Goal: Task Accomplishment & Management: Use online tool/utility

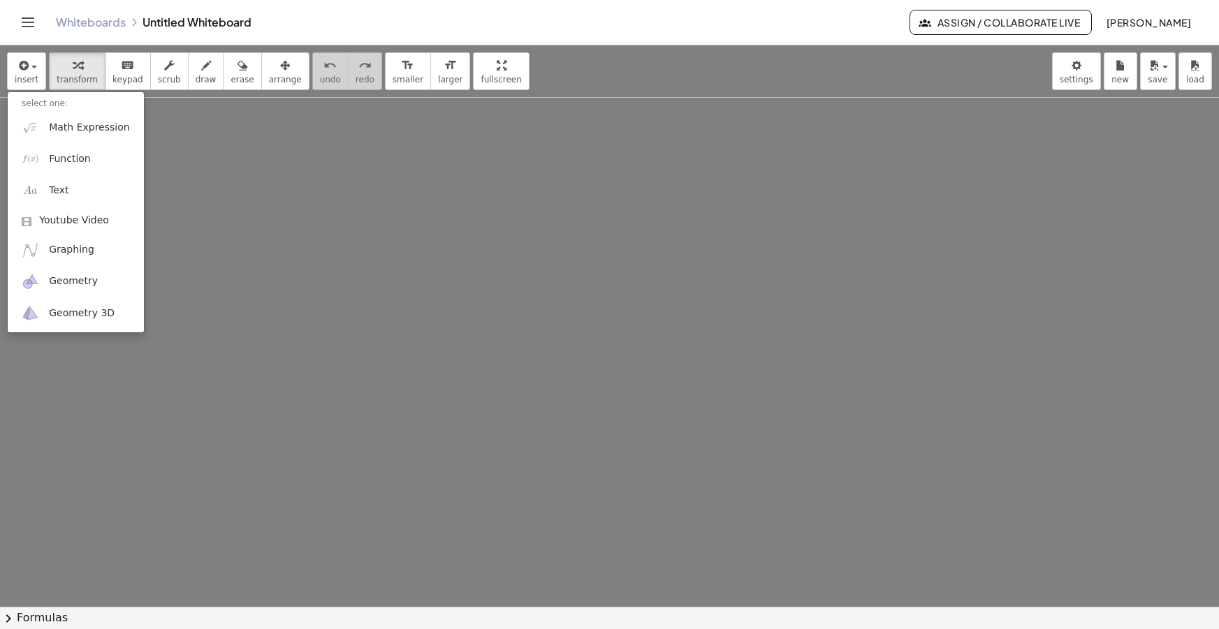
click at [59, 126] on span "Math Expression" at bounding box center [89, 128] width 80 height 14
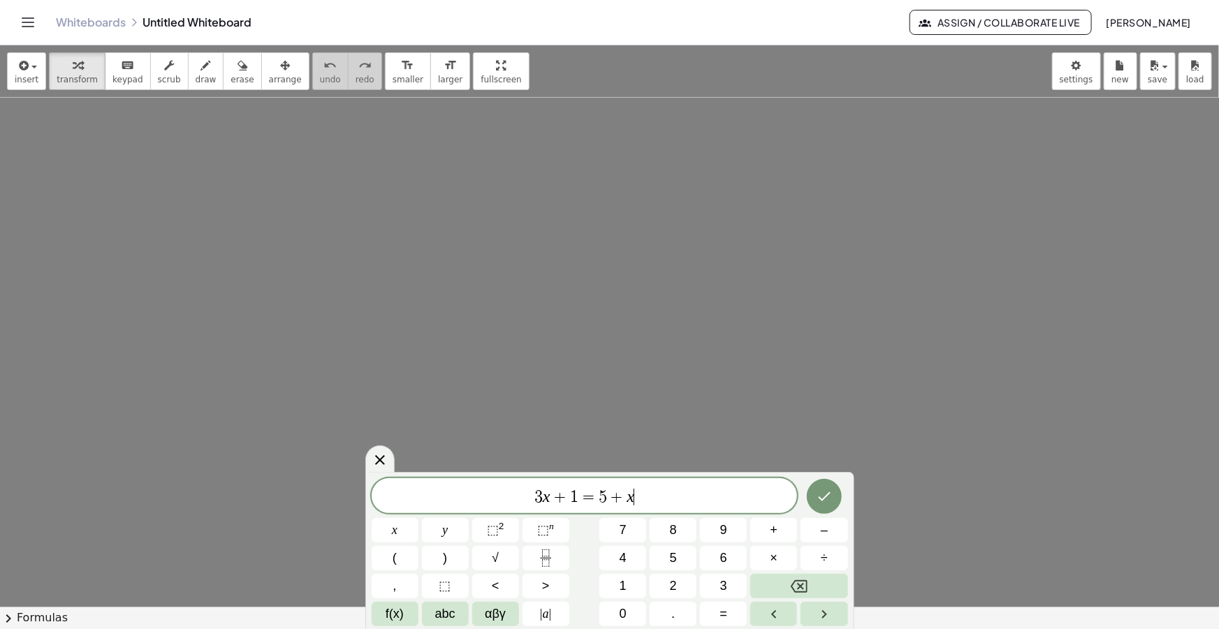
click at [642, 510] on div "3 x + 1 = 5 + x ​" at bounding box center [585, 496] width 426 height 35
drag, startPoint x: 614, startPoint y: 502, endPoint x: 349, endPoint y: 489, distance: 265.1
click at [349, 489] on body "Graspable Math Activities Get Started Activity Bank Assigned Work Classes White…" at bounding box center [609, 314] width 1219 height 629
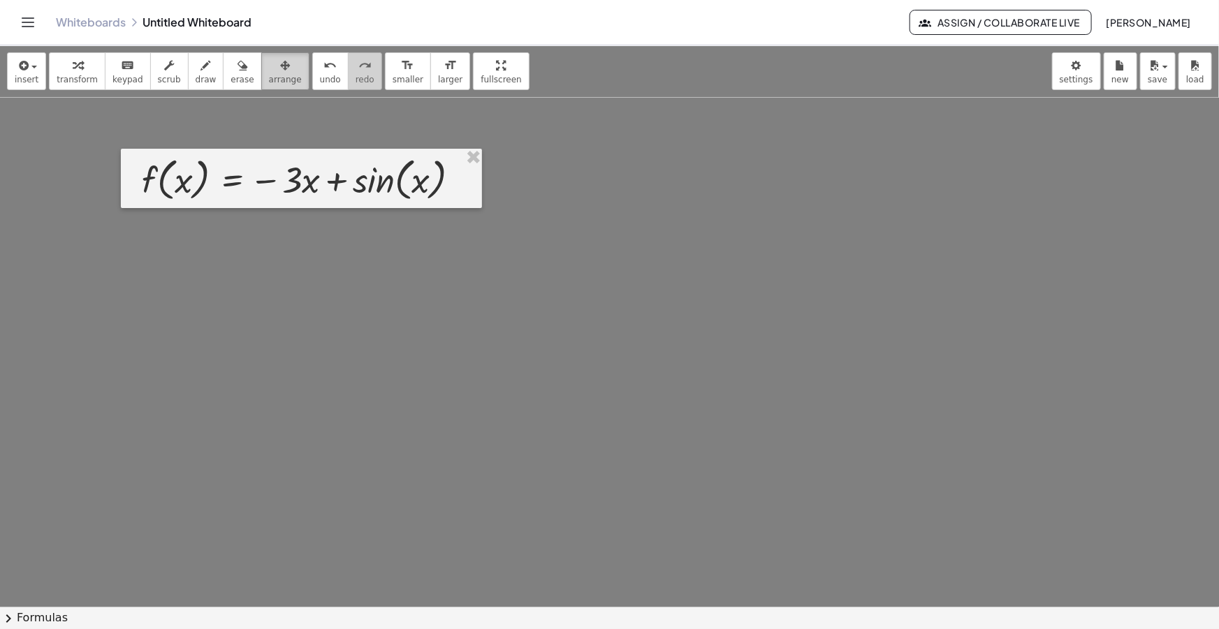
click at [269, 82] on span "arrange" at bounding box center [285, 80] width 33 height 10
click at [269, 57] on div "button" at bounding box center [285, 65] width 33 height 17
click at [401, 70] on icon "format_size" at bounding box center [407, 65] width 13 height 17
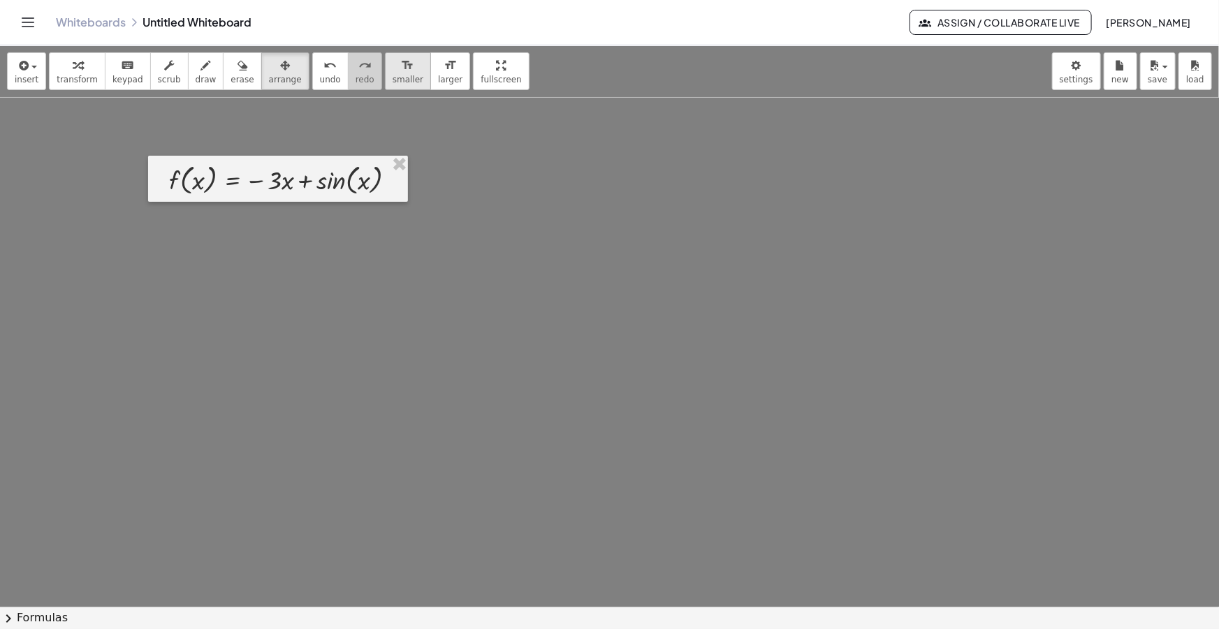
click at [401, 70] on icon "format_size" at bounding box center [407, 65] width 13 height 17
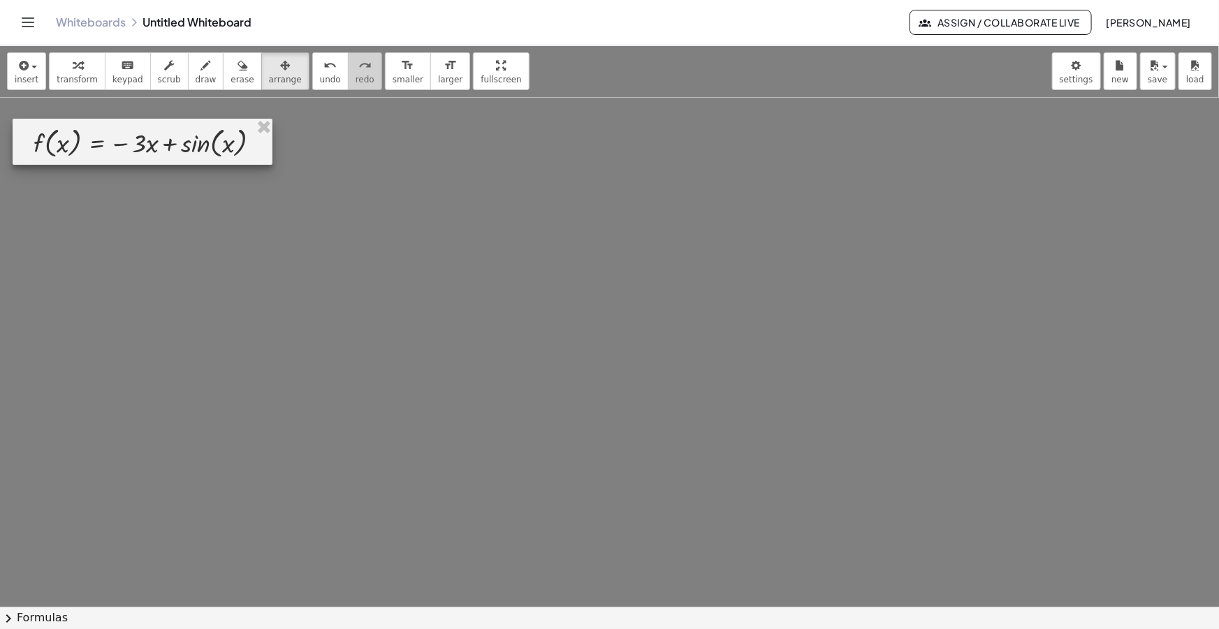
drag, startPoint x: 277, startPoint y: 187, endPoint x: 139, endPoint y: 147, distance: 143.9
click at [140, 147] on div at bounding box center [143, 142] width 260 height 46
click at [552, 79] on div "insert select one: Math Expression Function Text Youtube Video Graphing Geometr…" at bounding box center [609, 71] width 1219 height 52
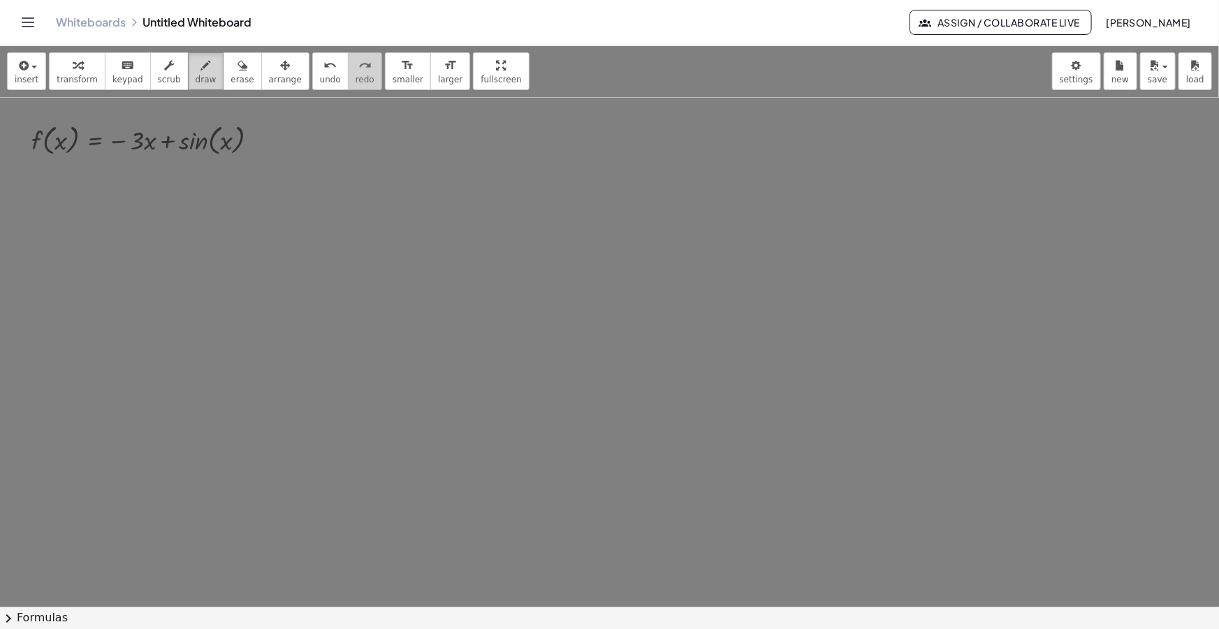
click at [196, 68] on div "button" at bounding box center [206, 65] width 21 height 17
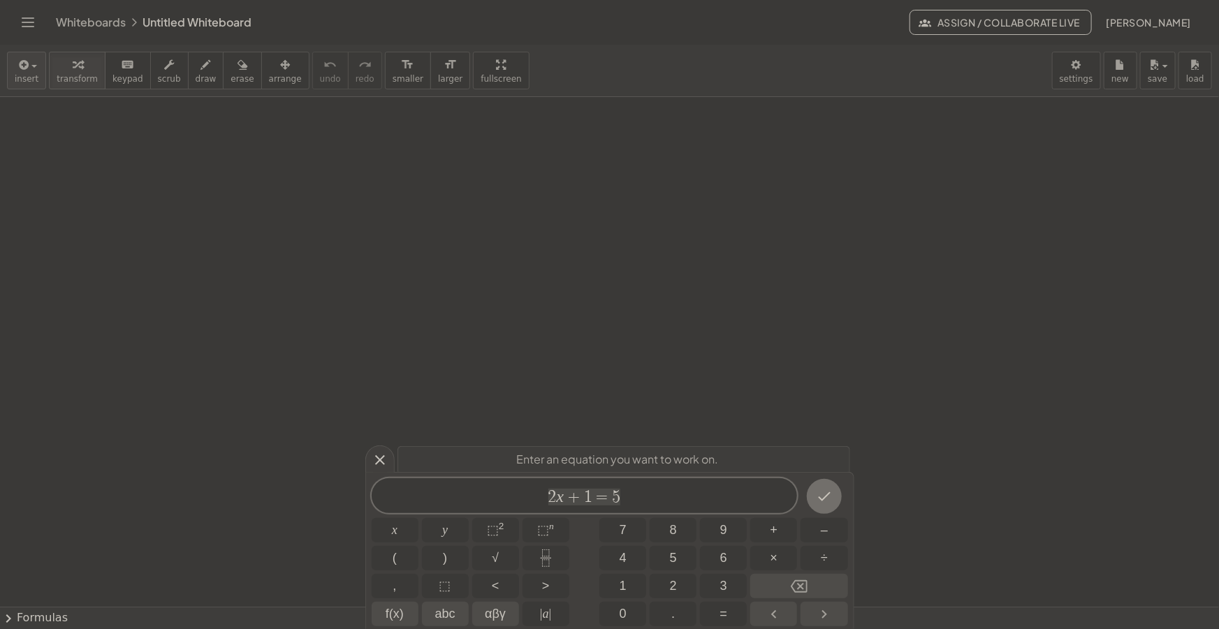
click at [21, 76] on span "insert" at bounding box center [27, 79] width 24 height 10
click at [761, 38] on div "Whiteboards Untitled Whiteboard Assign / Collaborate Live [PERSON_NAME]" at bounding box center [610, 22] width 1186 height 45
click at [24, 60] on icon "button" at bounding box center [22, 65] width 13 height 17
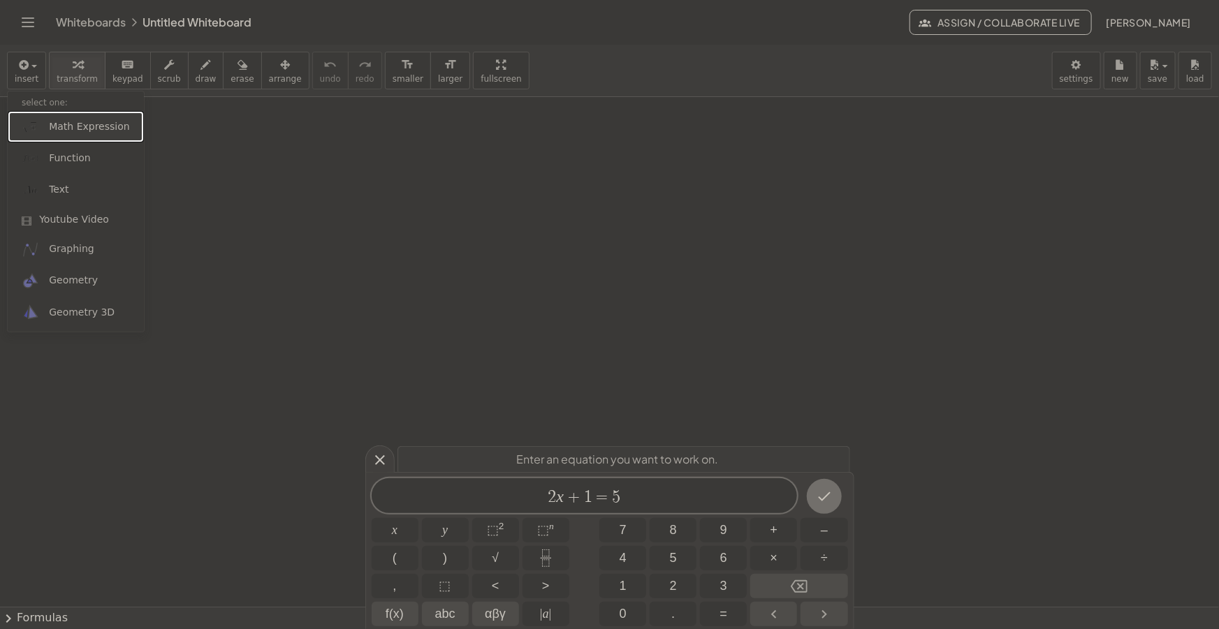
click at [98, 126] on span "Math Expression" at bounding box center [89, 127] width 80 height 14
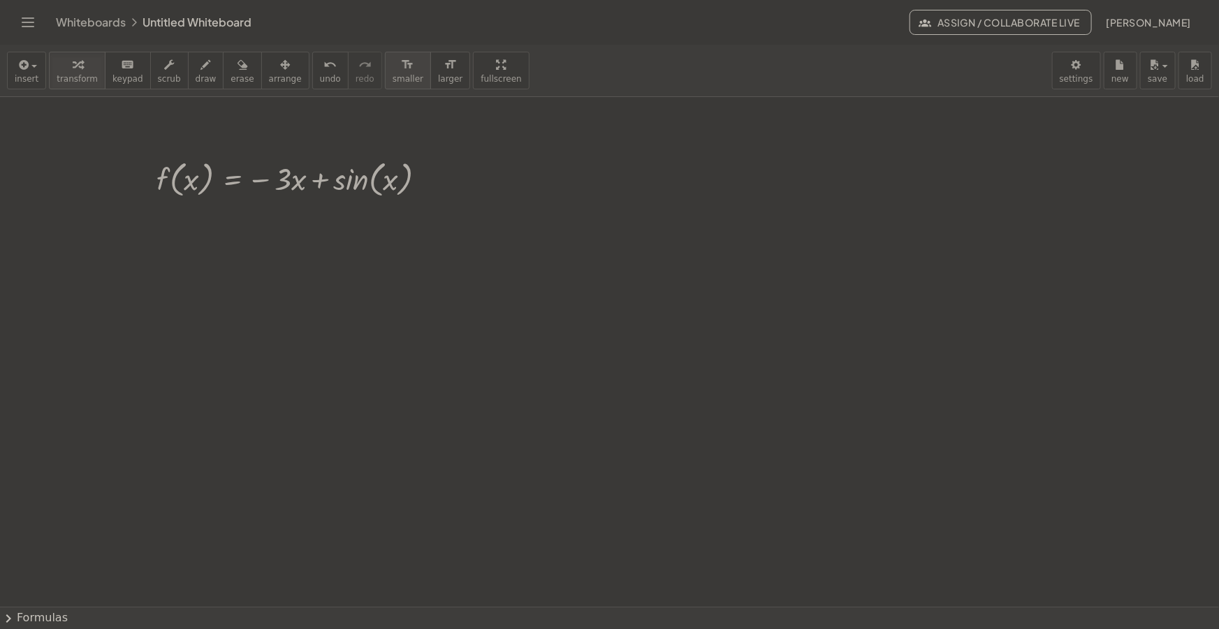
click at [393, 65] on div "format_size" at bounding box center [408, 64] width 31 height 17
click at [393, 81] on span "smaller" at bounding box center [408, 79] width 31 height 10
click at [269, 80] on span "arrange" at bounding box center [285, 79] width 33 height 10
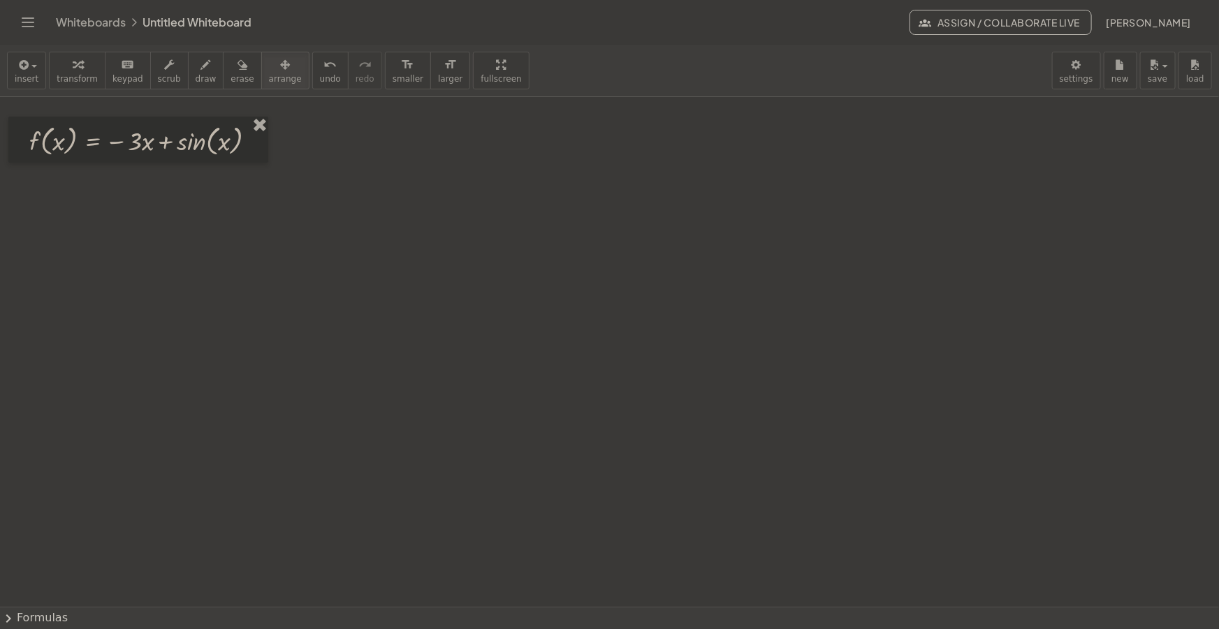
drag, startPoint x: 258, startPoint y: 175, endPoint x: 118, endPoint y: 136, distance: 145.1
click at [118, 136] on div at bounding box center [138, 140] width 260 height 46
click at [499, 68] on div "insert select one: Math Expression Function Text Youtube Video Graphing Geometr…" at bounding box center [609, 71] width 1219 height 52
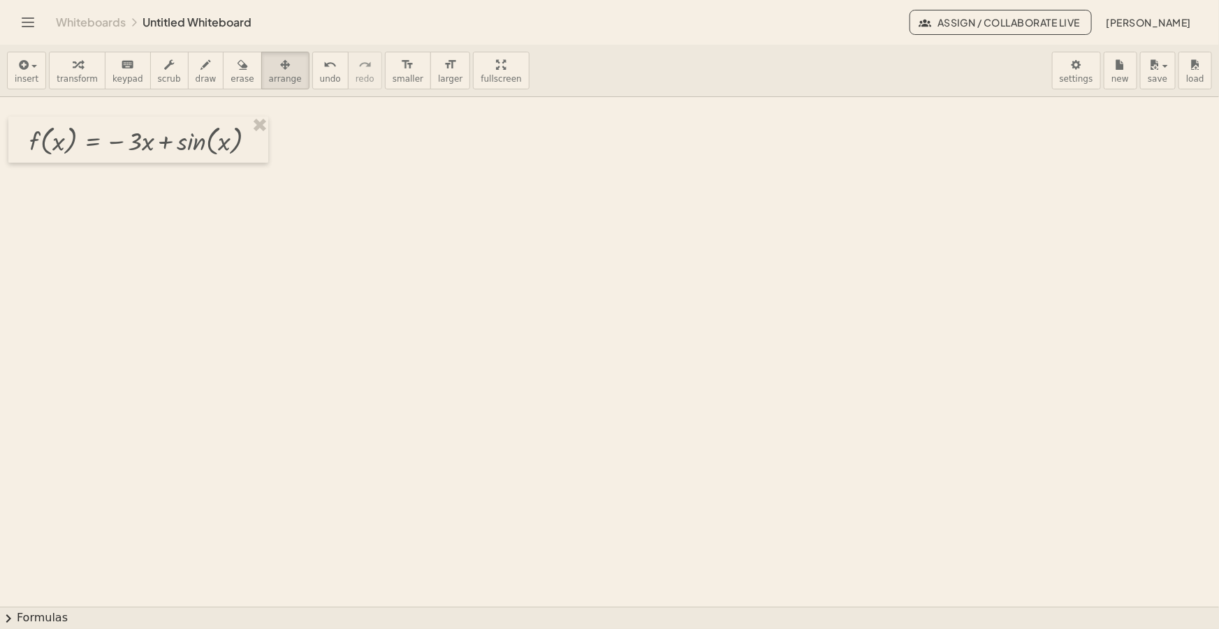
click at [790, 83] on div "insert select one: Math Expression Function Text Youtube Video Graphing Geometr…" at bounding box center [609, 71] width 1219 height 52
click at [196, 70] on div "button" at bounding box center [206, 64] width 21 height 17
drag, startPoint x: 296, startPoint y: 142, endPoint x: 356, endPoint y: 153, distance: 61.1
click at [17, 68] on icon "button" at bounding box center [22, 65] width 13 height 17
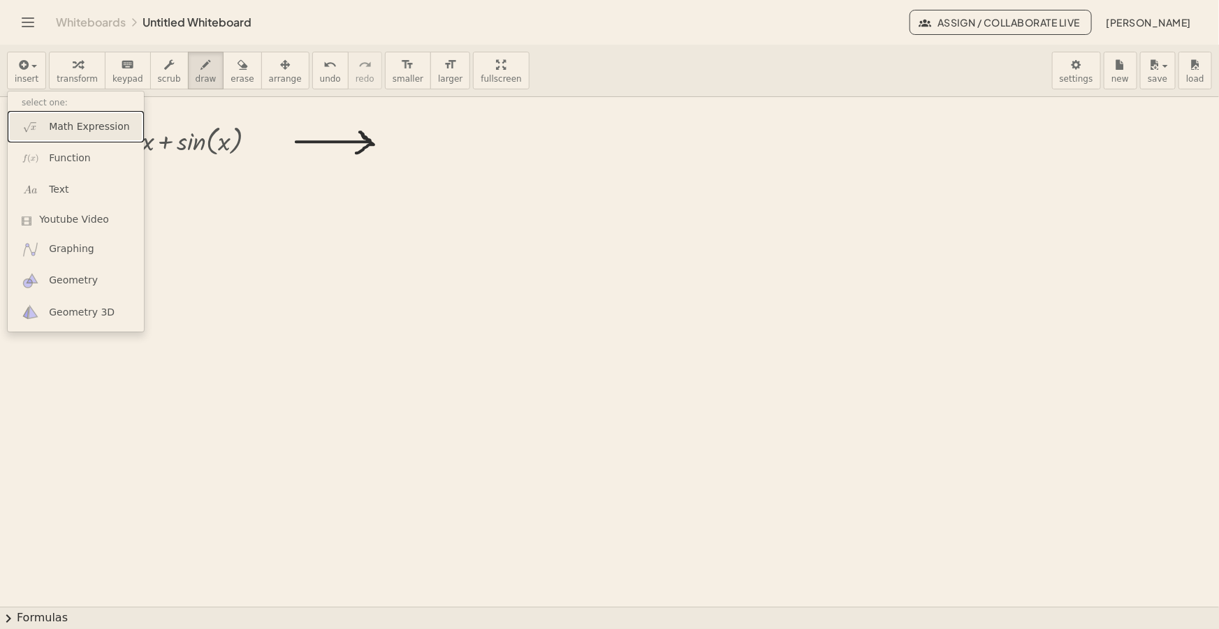
click at [105, 122] on span "Math Expression" at bounding box center [89, 127] width 80 height 14
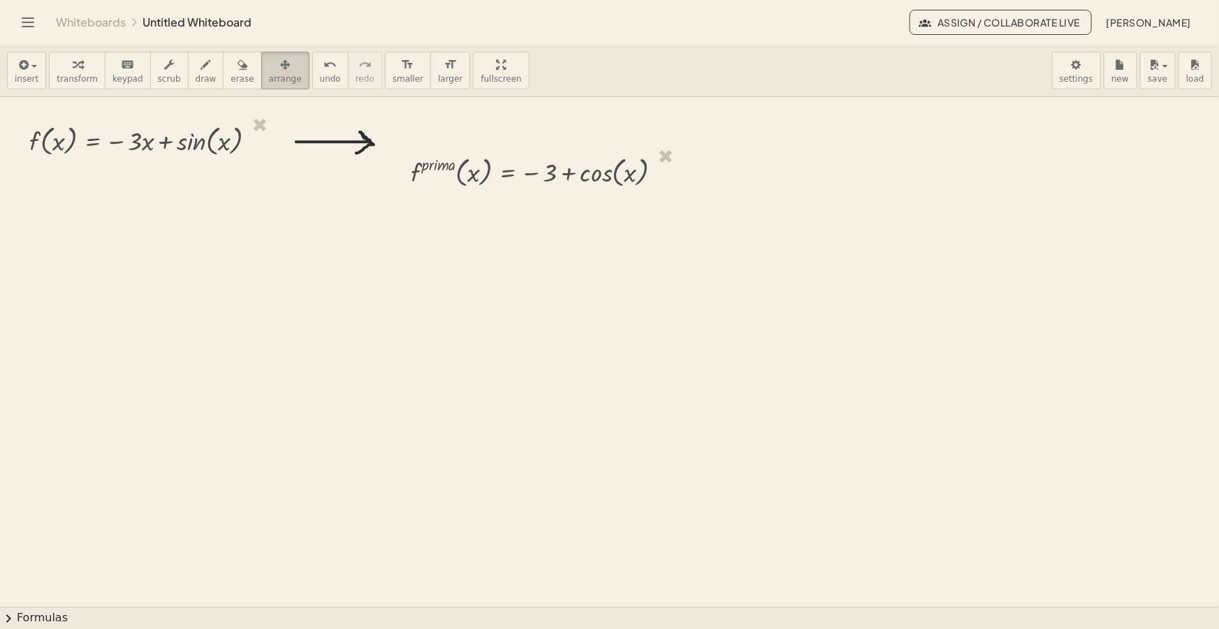
click at [280, 64] on icon "button" at bounding box center [285, 65] width 10 height 17
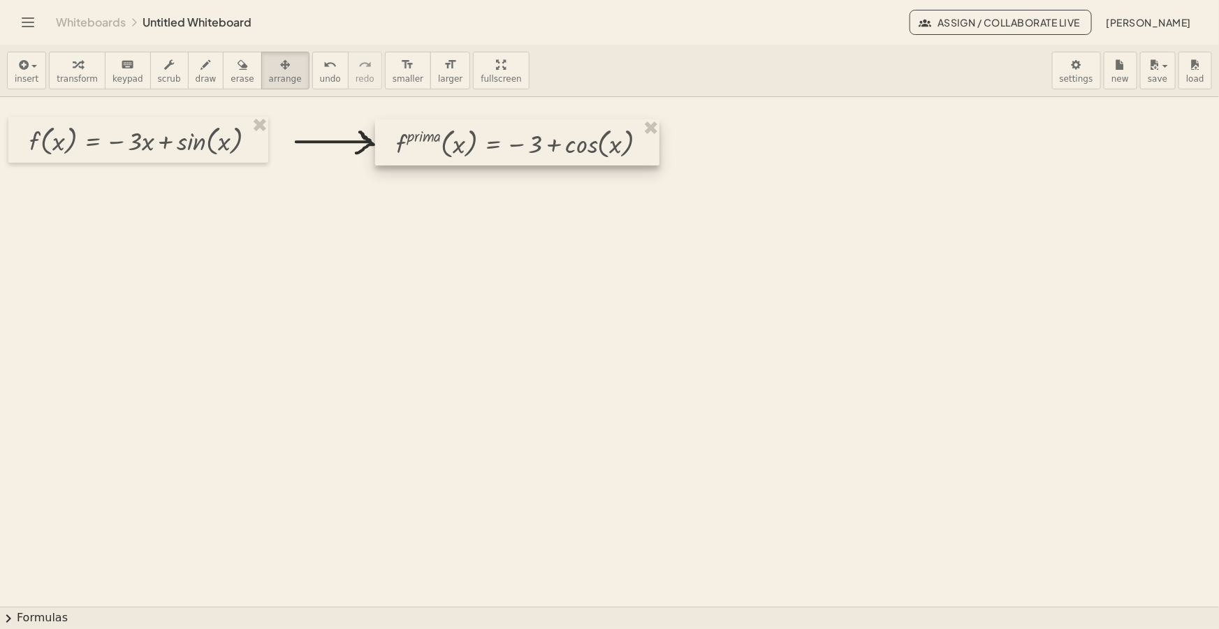
drag, startPoint x: 472, startPoint y: 187, endPoint x: 457, endPoint y: 159, distance: 31.6
click at [457, 159] on div at bounding box center [517, 142] width 284 height 46
click at [609, 57] on div "insert select one: Math Expression Function Text Youtube Video Graphing Geometr…" at bounding box center [609, 71] width 1219 height 52
click at [198, 80] on button "draw" at bounding box center [206, 71] width 36 height 38
click at [201, 73] on icon "button" at bounding box center [206, 65] width 10 height 17
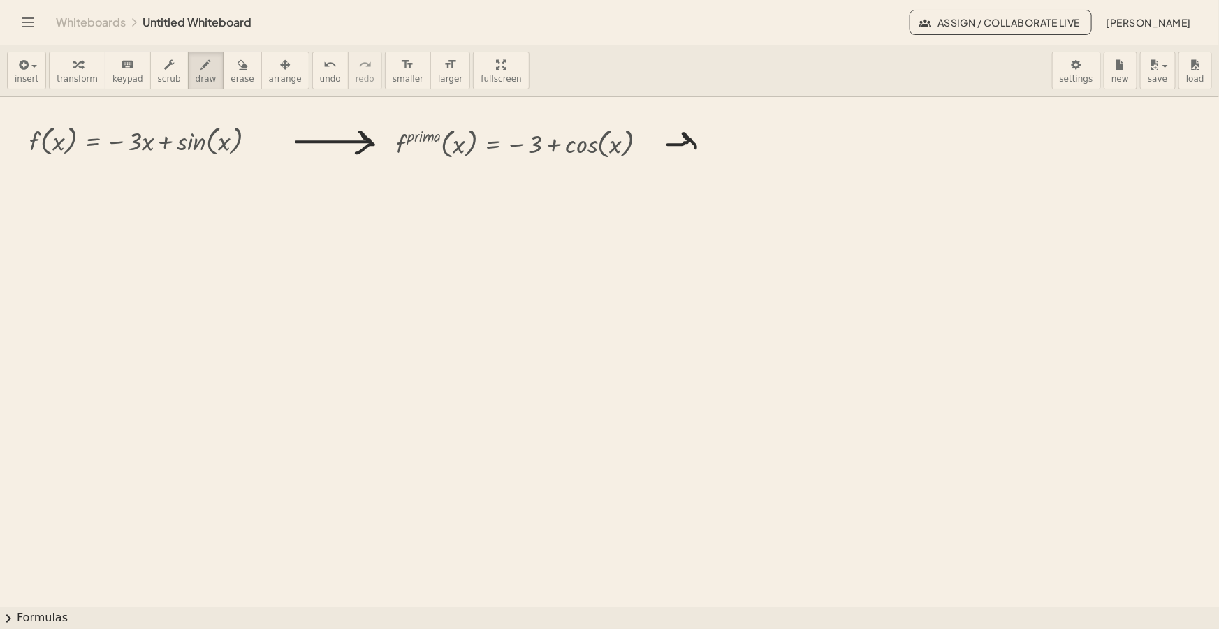
drag, startPoint x: 669, startPoint y: 145, endPoint x: 683, endPoint y: 157, distance: 18.8
click at [23, 74] on span "insert" at bounding box center [27, 79] width 24 height 10
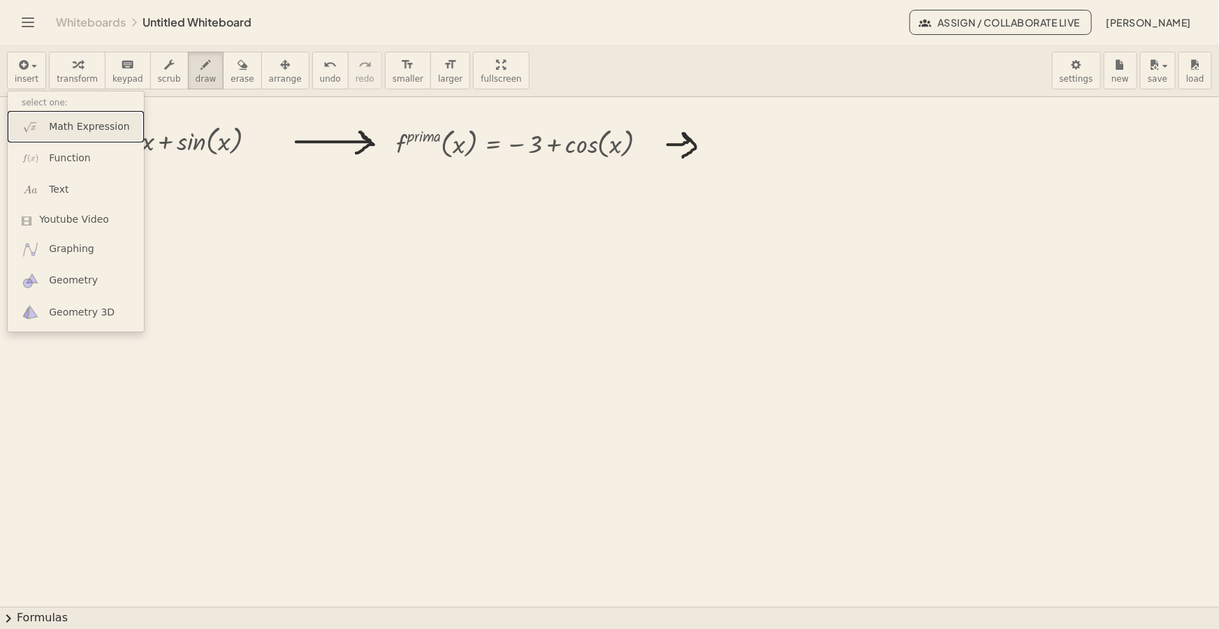
click at [112, 124] on span "Math Expression" at bounding box center [89, 127] width 80 height 14
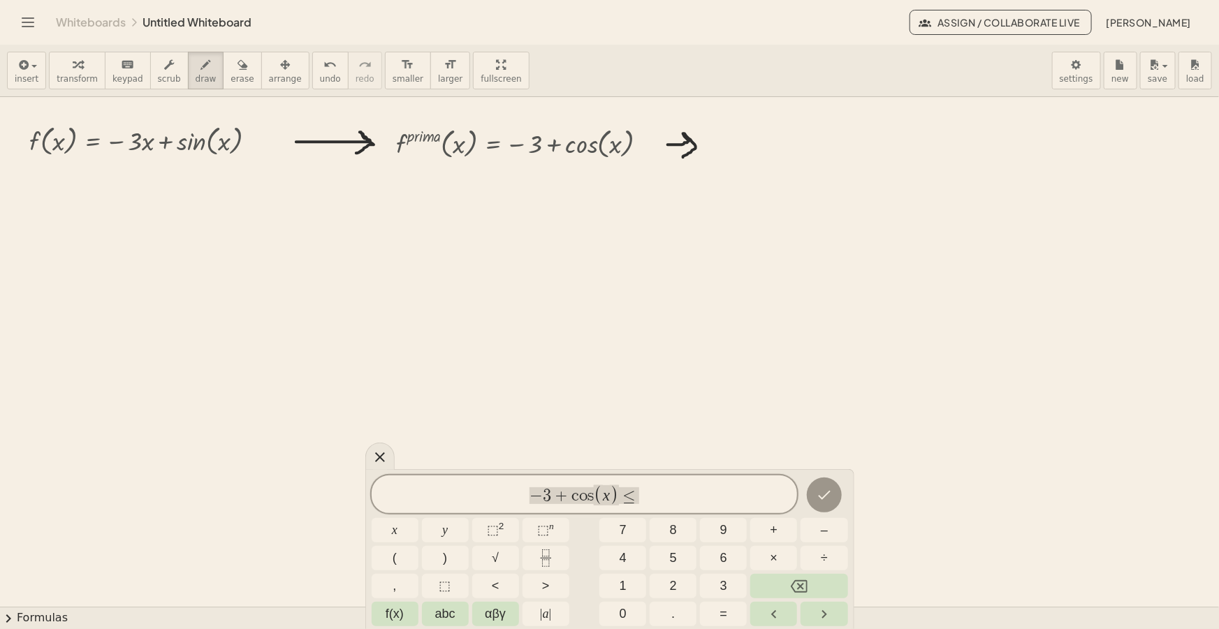
drag, startPoint x: 532, startPoint y: 489, endPoint x: 414, endPoint y: 490, distance: 118.8
click at [420, 490] on span "− 3 + c o s ( x ) ≤" at bounding box center [585, 495] width 426 height 23
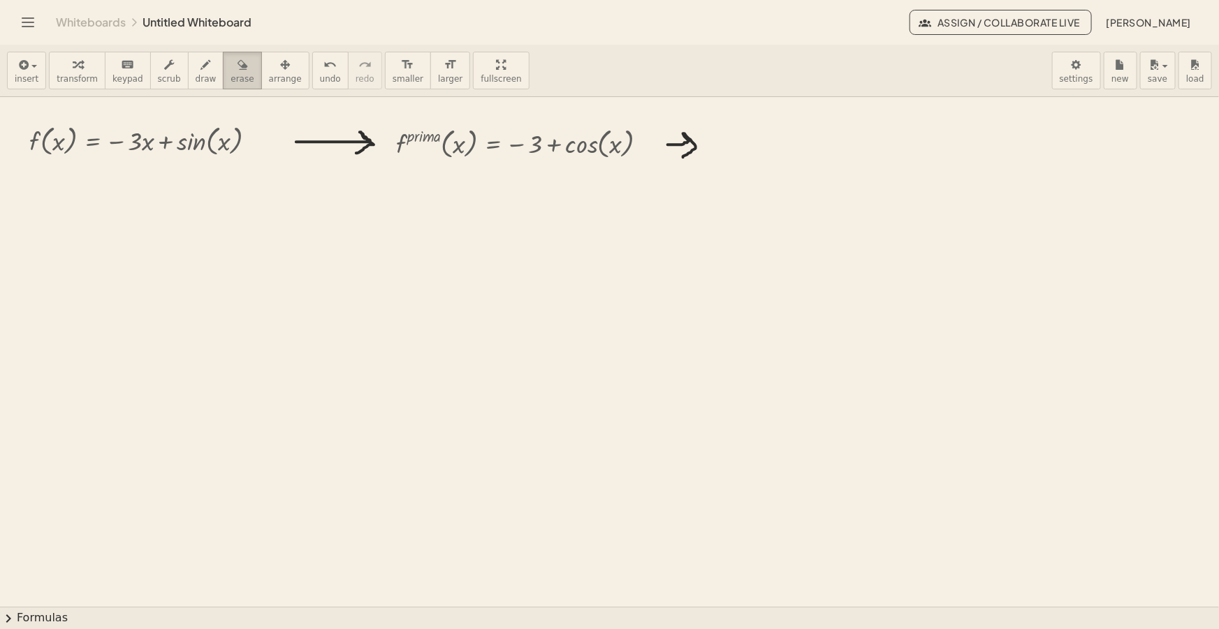
click at [238, 70] on icon "button" at bounding box center [243, 65] width 10 height 17
drag, startPoint x: 315, startPoint y: 156, endPoint x: 636, endPoint y: 177, distance: 322.0
click at [275, 63] on button "arrange" at bounding box center [285, 71] width 48 height 38
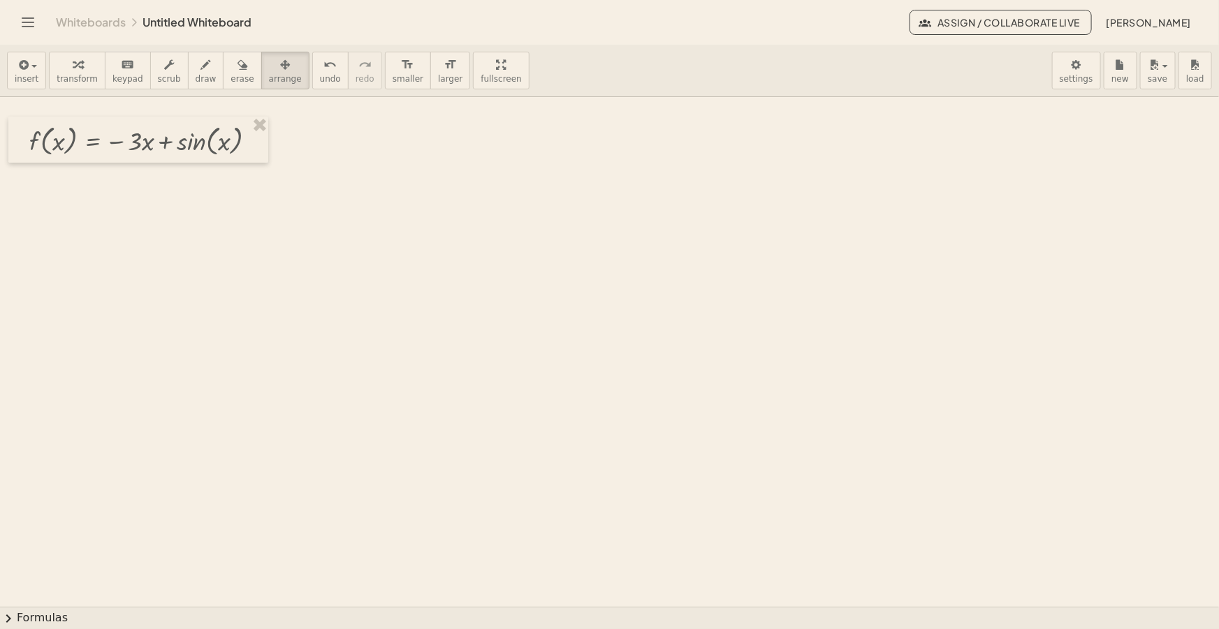
drag, startPoint x: 607, startPoint y: 75, endPoint x: 650, endPoint y: 38, distance: 56.5
click at [607, 74] on div "insert select one: Math Expression Function Text Youtube Video Graphing Geometr…" at bounding box center [609, 71] width 1219 height 52
click at [606, 56] on div "insert select one: Math Expression Function Text Youtube Video Graphing Geometr…" at bounding box center [609, 71] width 1219 height 52
click at [201, 70] on icon "button" at bounding box center [206, 65] width 10 height 17
drag, startPoint x: 300, startPoint y: 142, endPoint x: 370, endPoint y: 153, distance: 70.7
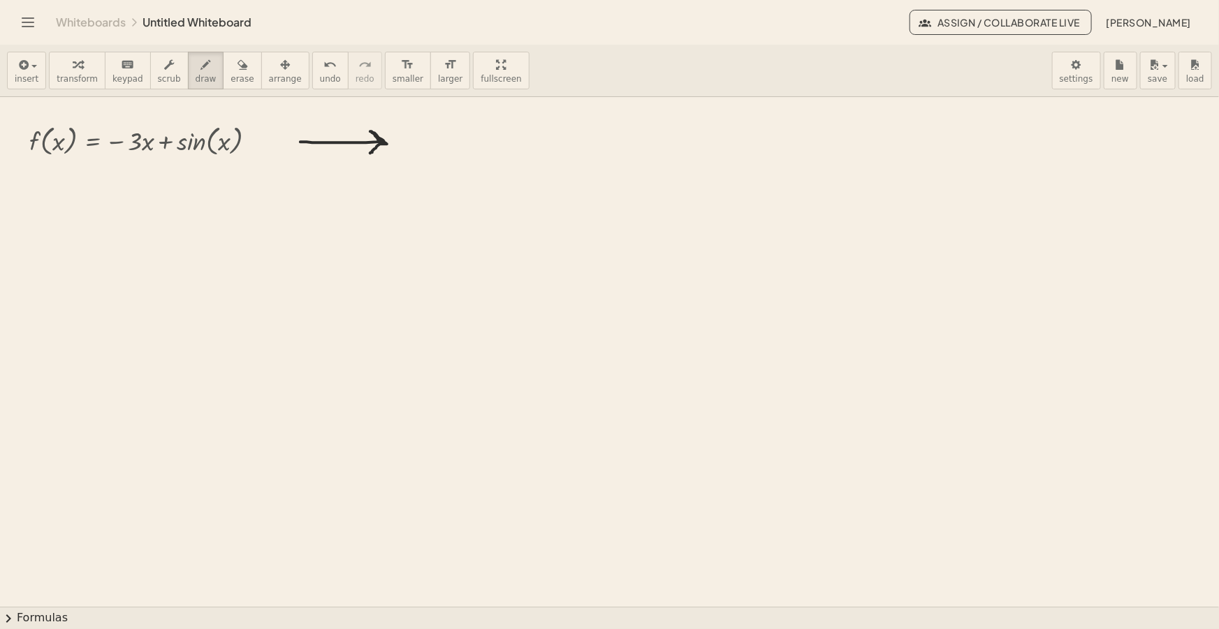
click at [17, 69] on icon "button" at bounding box center [22, 65] width 13 height 17
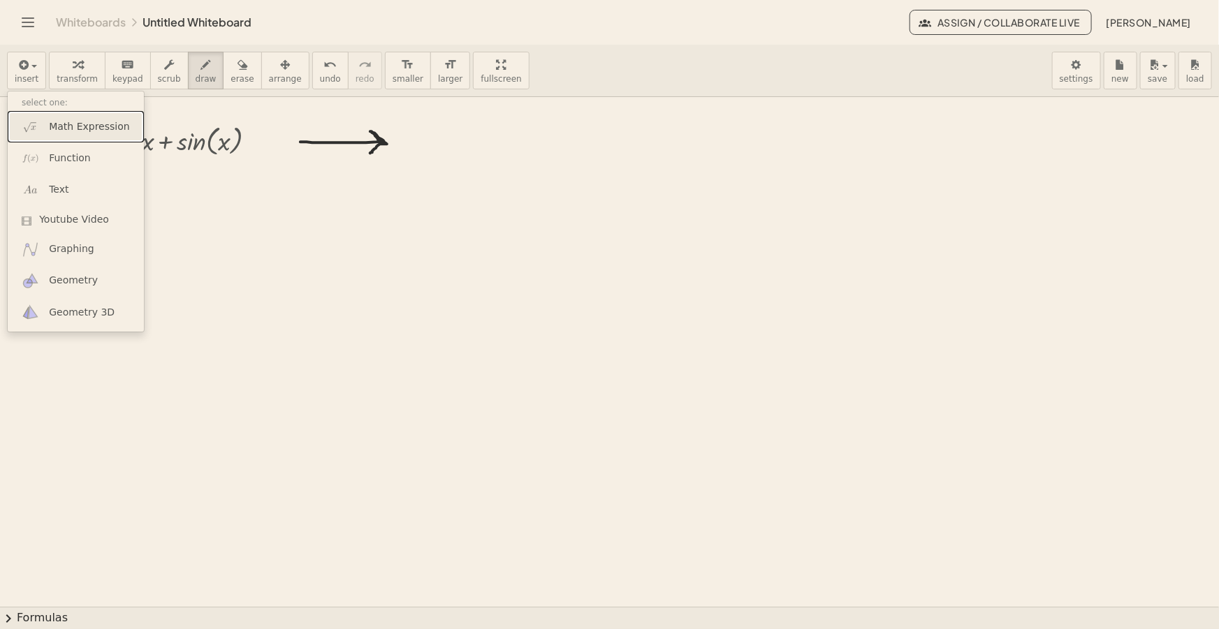
click at [73, 119] on link "Math Expression" at bounding box center [76, 126] width 136 height 31
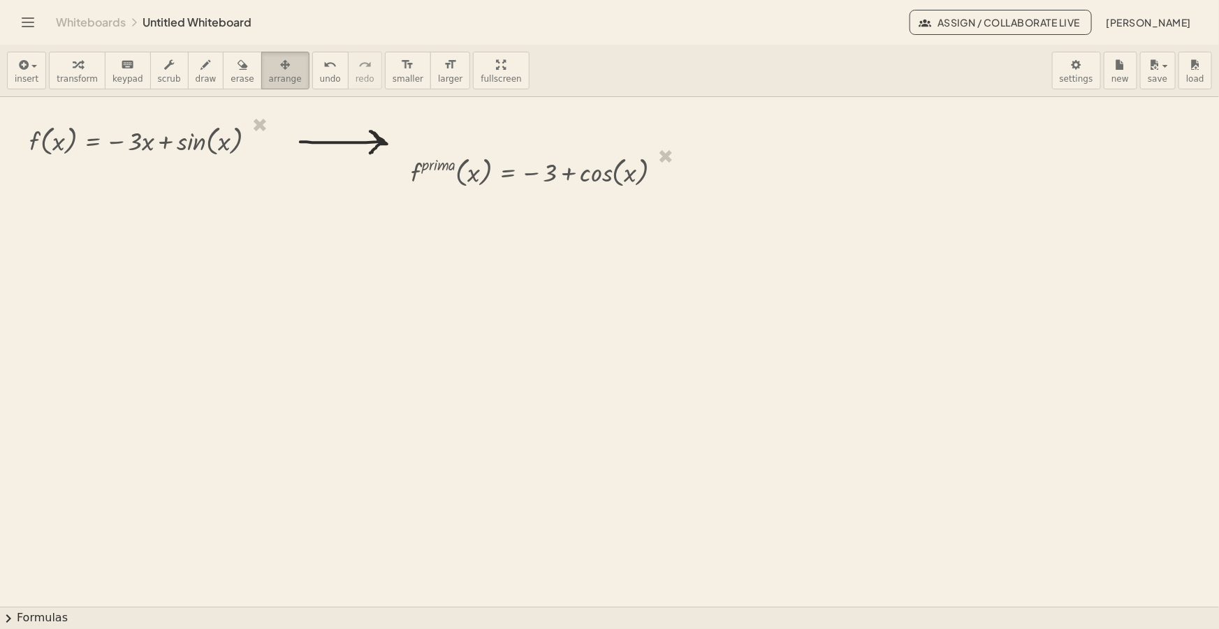
click at [265, 86] on button "arrange" at bounding box center [285, 71] width 48 height 38
click at [269, 74] on span "arrange" at bounding box center [285, 79] width 33 height 10
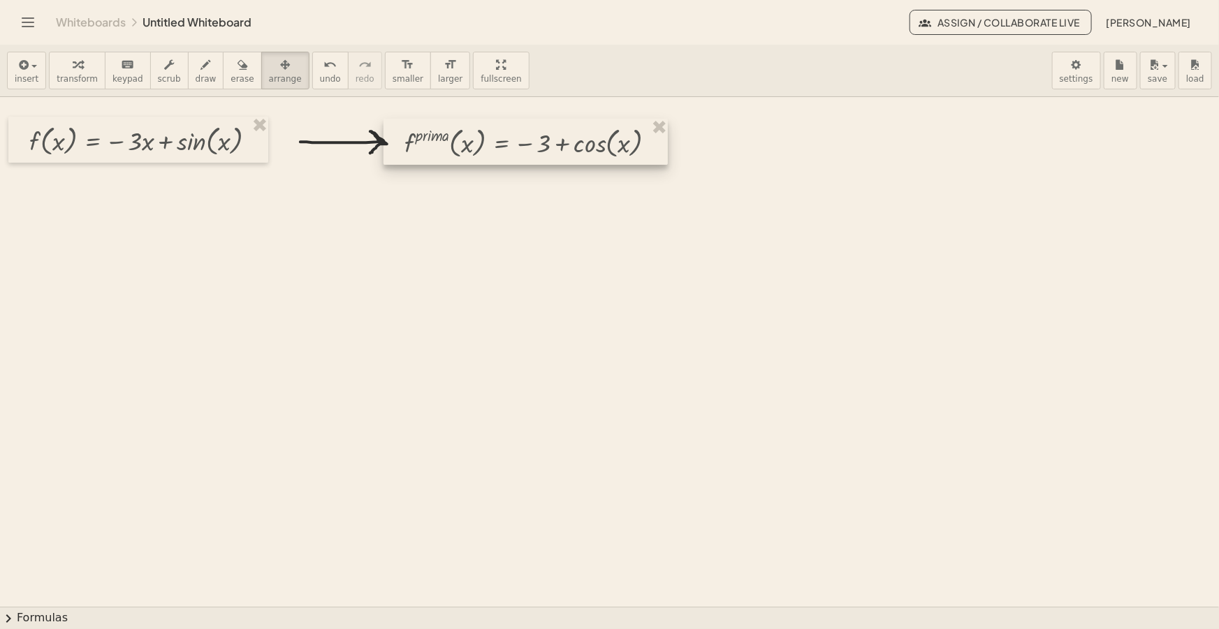
drag, startPoint x: 444, startPoint y: 177, endPoint x: 438, endPoint y: 148, distance: 29.3
click at [438, 148] on div at bounding box center [526, 142] width 284 height 46
click at [196, 74] on span "draw" at bounding box center [206, 79] width 21 height 10
click at [552, 57] on div "insert select one: Math Expression Function Text Youtube Video Graphing Geometr…" at bounding box center [609, 71] width 1219 height 52
drag, startPoint x: 666, startPoint y: 145, endPoint x: 702, endPoint y: 157, distance: 38.2
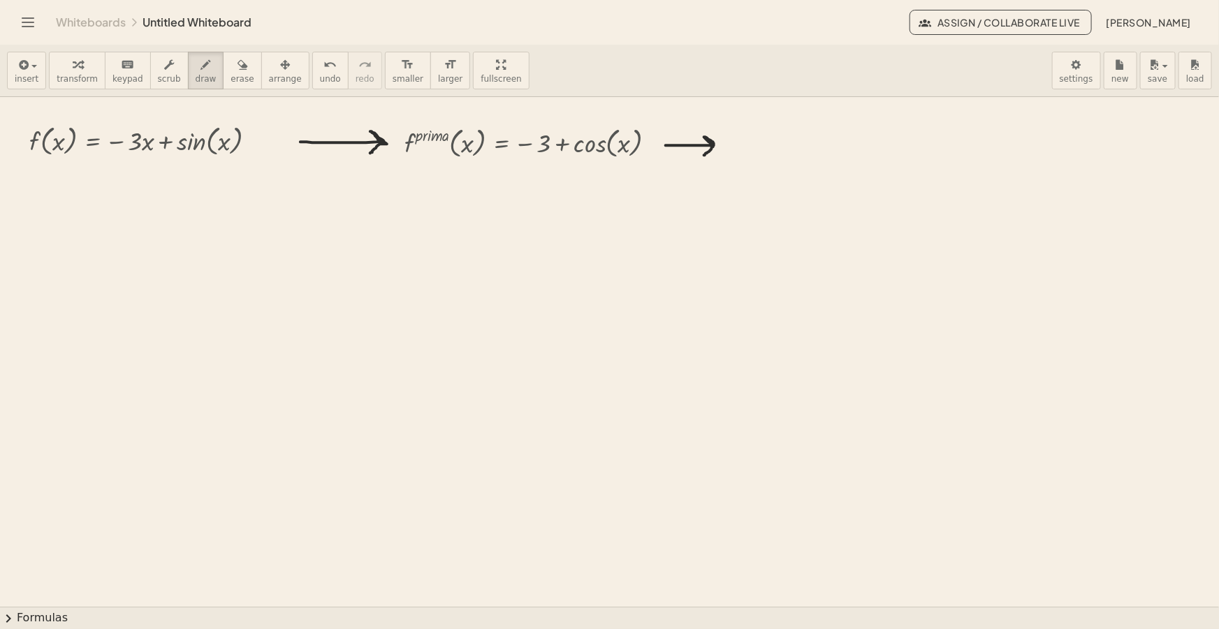
click at [555, 71] on div "insert select one: Math Expression Function Text Youtube Video Graphing Geometr…" at bounding box center [609, 71] width 1219 height 52
click at [29, 65] on span "button" at bounding box center [30, 66] width 3 height 10
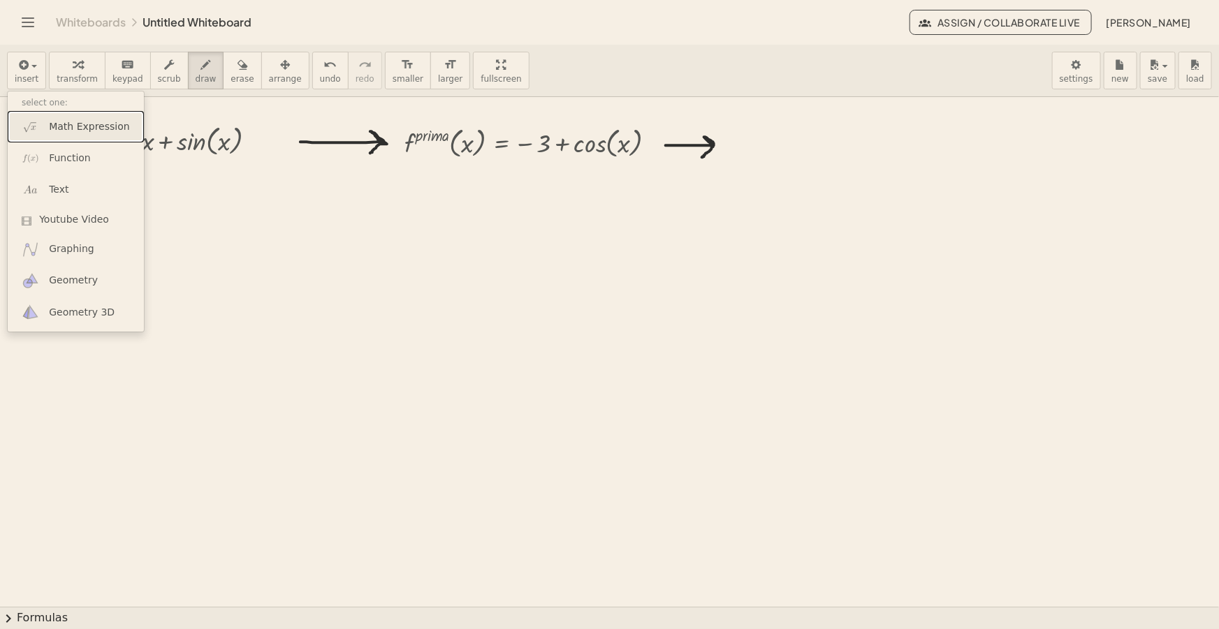
click at [71, 132] on span "Math Expression" at bounding box center [89, 127] width 80 height 14
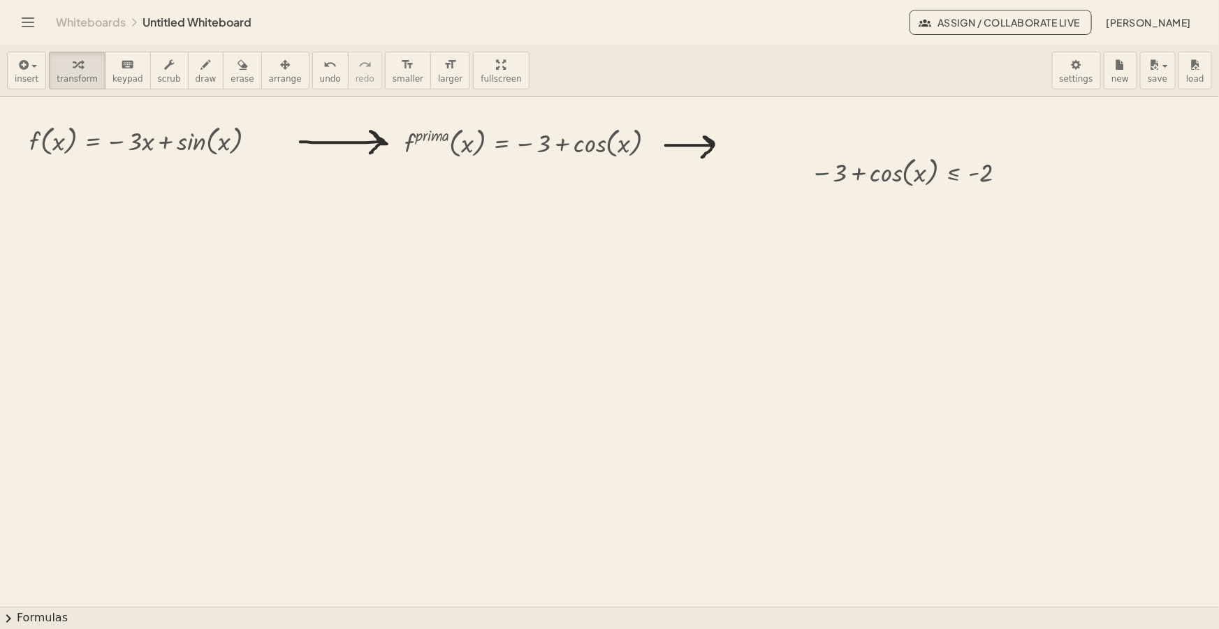
click at [283, 74] on div "insert select one: Math Expression Function Text Youtube Video Graphing Geometr…" at bounding box center [609, 71] width 1219 height 52
click at [269, 70] on div "button" at bounding box center [285, 64] width 33 height 17
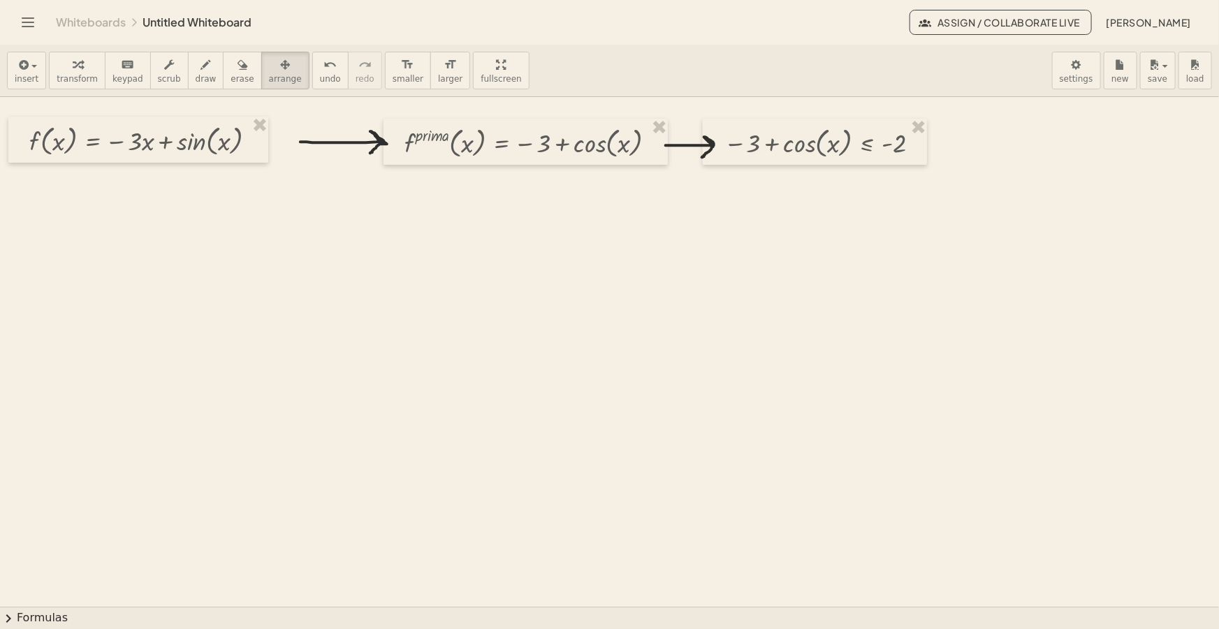
drag, startPoint x: 876, startPoint y: 175, endPoint x: 800, endPoint y: 149, distance: 80.2
click at [805, 150] on div at bounding box center [815, 142] width 224 height 46
click at [721, 73] on div "insert select one: Math Expression Function Text Youtube Video Graphing Geometr…" at bounding box center [609, 71] width 1219 height 52
drag, startPoint x: 741, startPoint y: 143, endPoint x: 805, endPoint y: 140, distance: 64.3
click at [805, 140] on div at bounding box center [878, 139] width 224 height 46
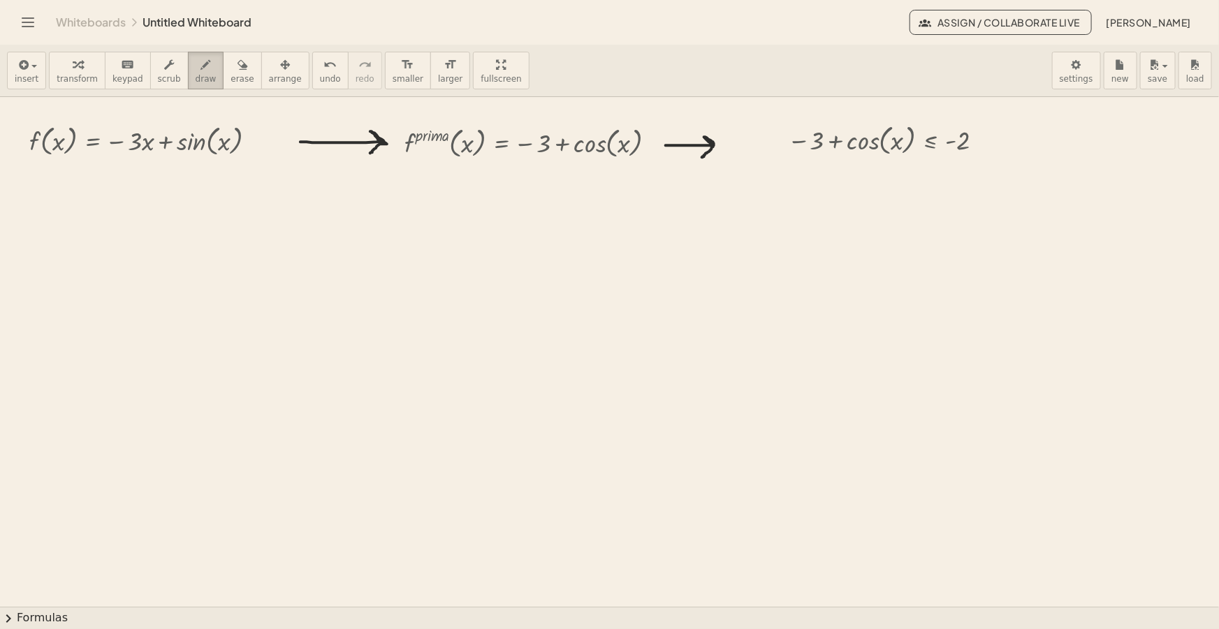
click at [201, 68] on icon "button" at bounding box center [206, 65] width 10 height 17
drag, startPoint x: 771, startPoint y: 140, endPoint x: 778, endPoint y: 137, distance: 7.5
drag, startPoint x: 761, startPoint y: 147, endPoint x: 771, endPoint y: 154, distance: 12.0
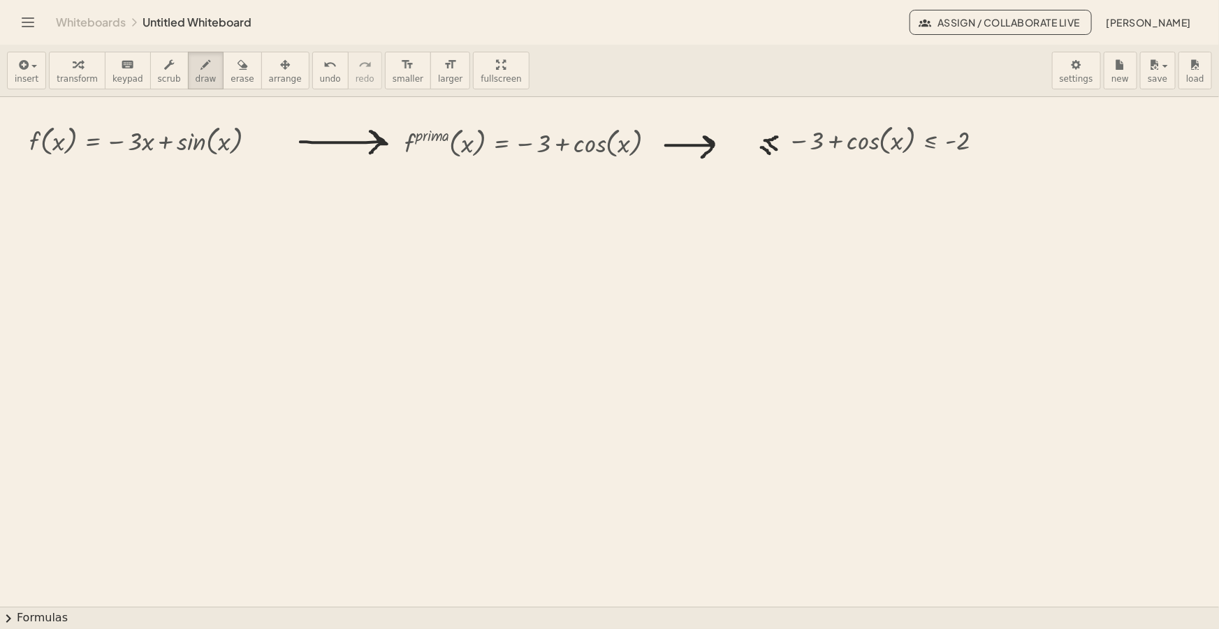
click at [20, 66] on icon "button" at bounding box center [22, 65] width 13 height 17
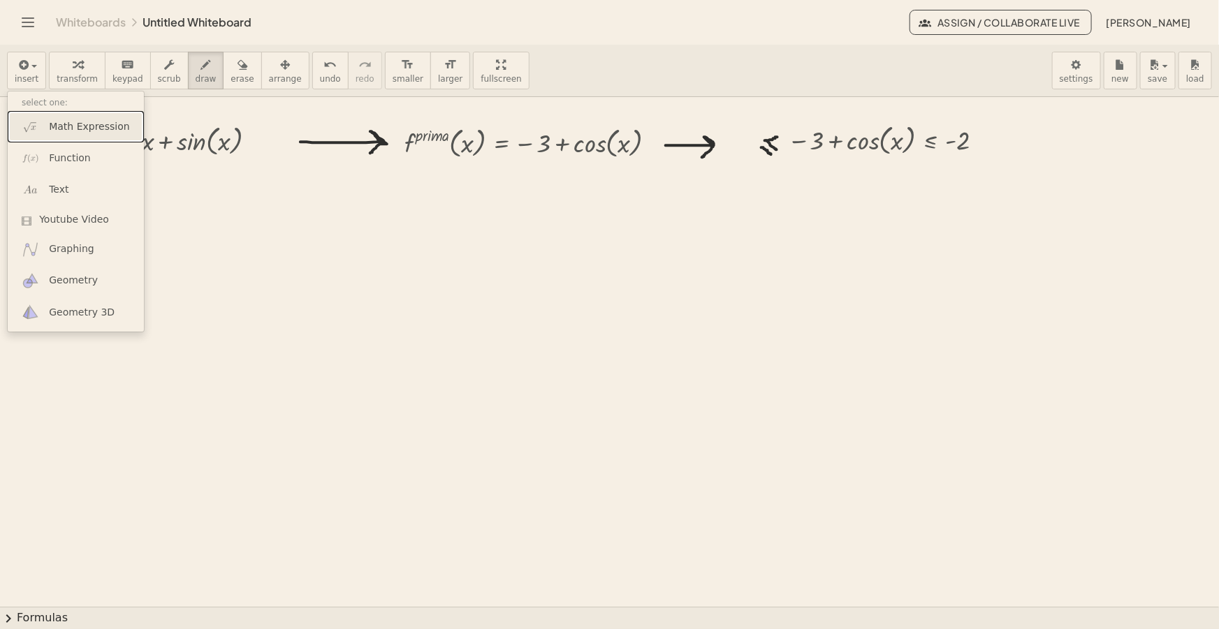
click at [55, 114] on link "Math Expression" at bounding box center [76, 126] width 136 height 31
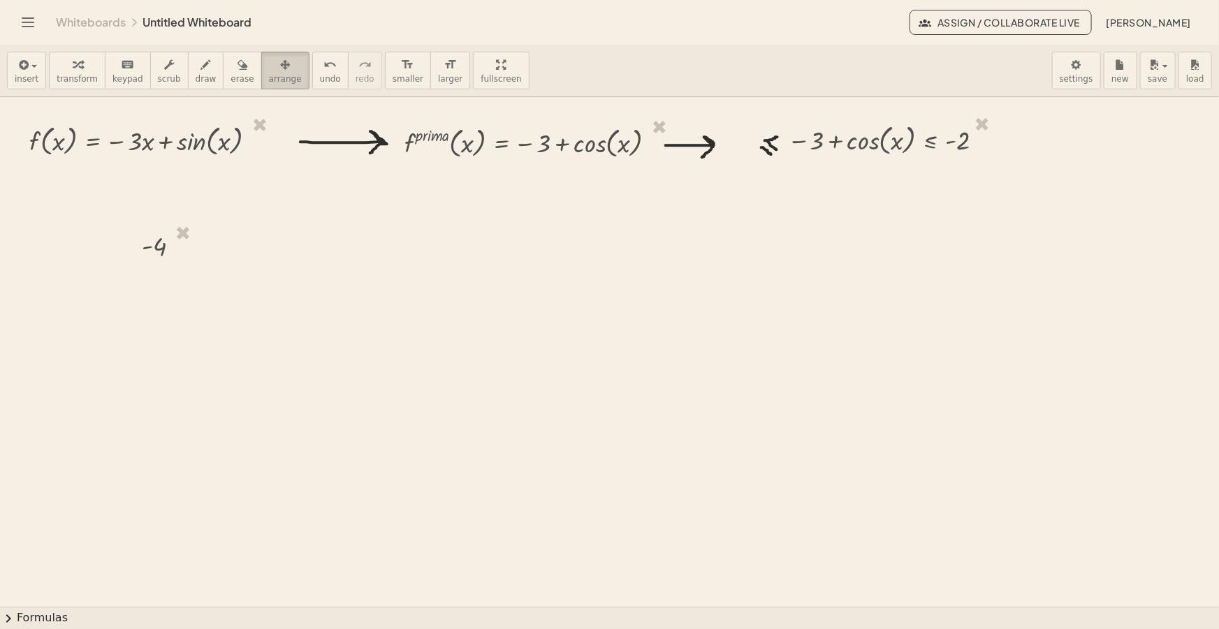
click at [280, 58] on icon "button" at bounding box center [285, 65] width 10 height 17
drag, startPoint x: 152, startPoint y: 245, endPoint x: 734, endPoint y: 140, distance: 592.0
click at [734, 140] on div at bounding box center [737, 140] width 71 height 41
click at [196, 63] on div "button" at bounding box center [206, 64] width 21 height 17
click at [29, 57] on div "button" at bounding box center [27, 64] width 24 height 17
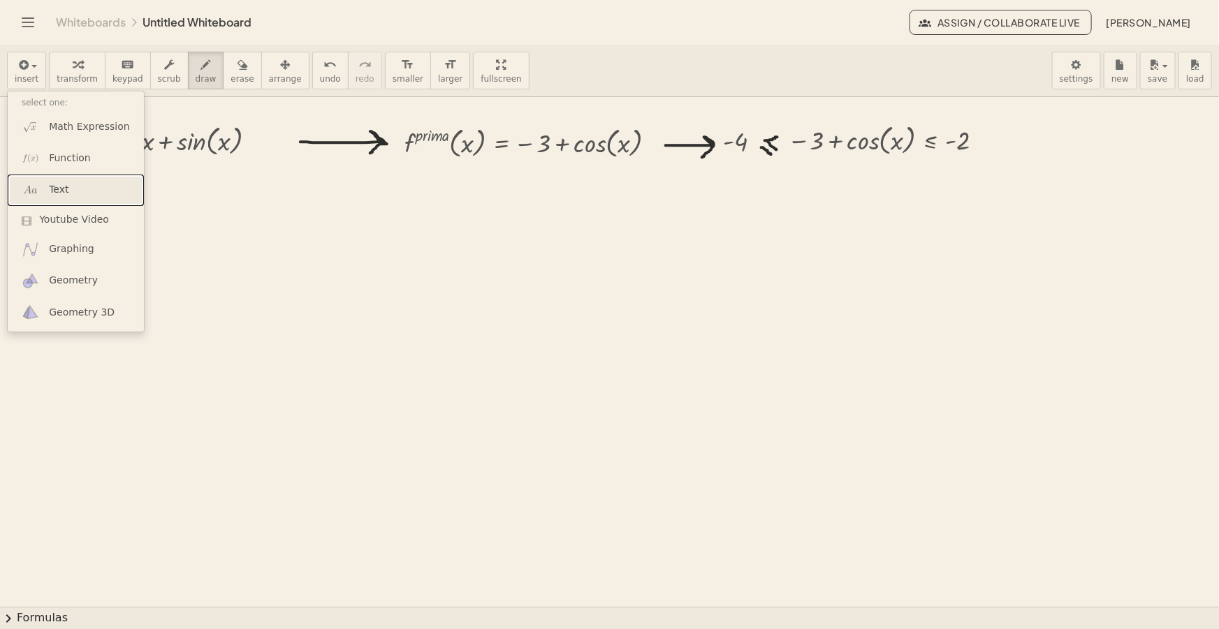
click at [65, 188] on span "Text" at bounding box center [59, 190] width 20 height 14
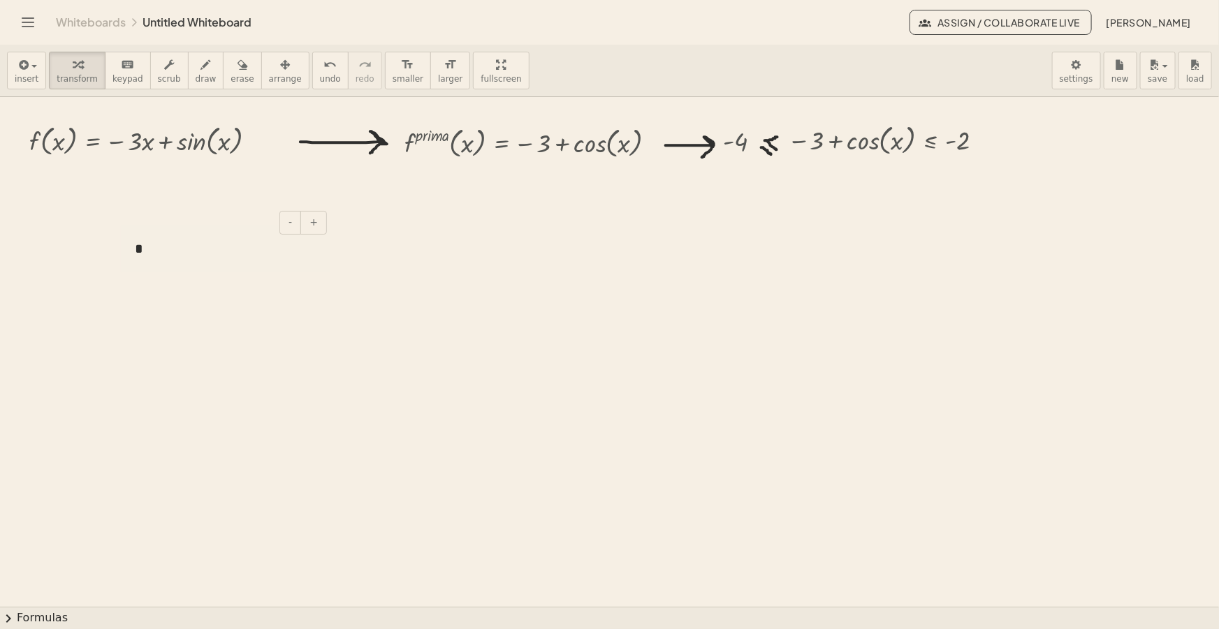
click at [250, 254] on div "*" at bounding box center [226, 249] width 210 height 48
click at [270, 58] on div "button" at bounding box center [285, 64] width 33 height 17
click at [24, 74] on span "insert" at bounding box center [27, 79] width 24 height 10
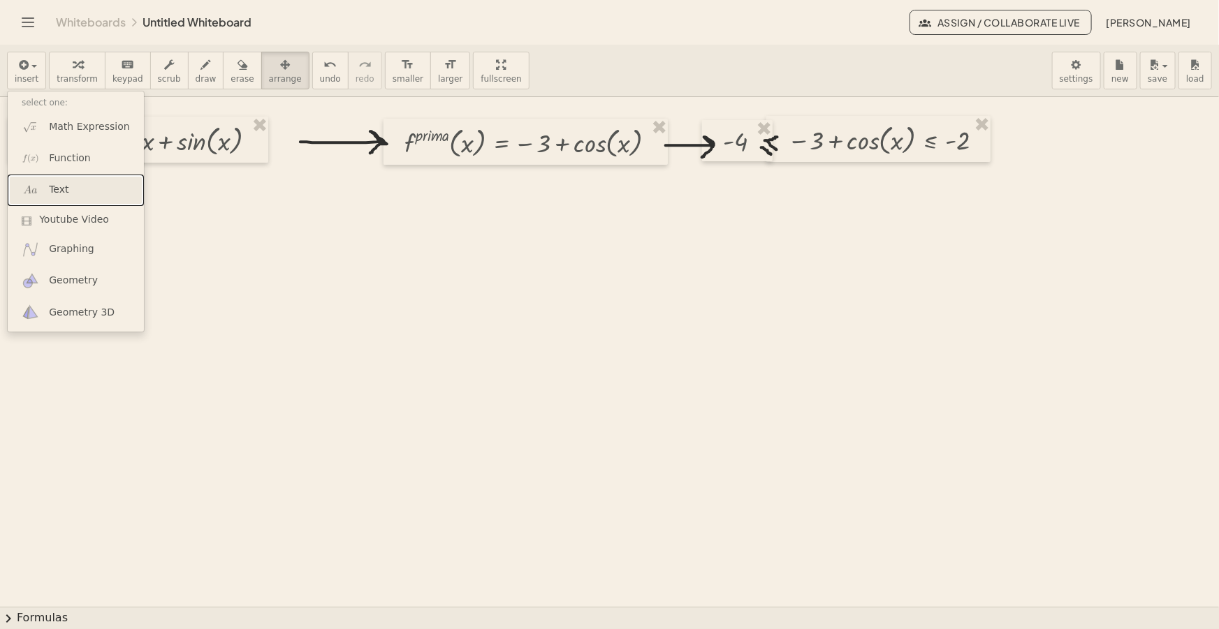
click at [59, 190] on span "Text" at bounding box center [59, 190] width 20 height 14
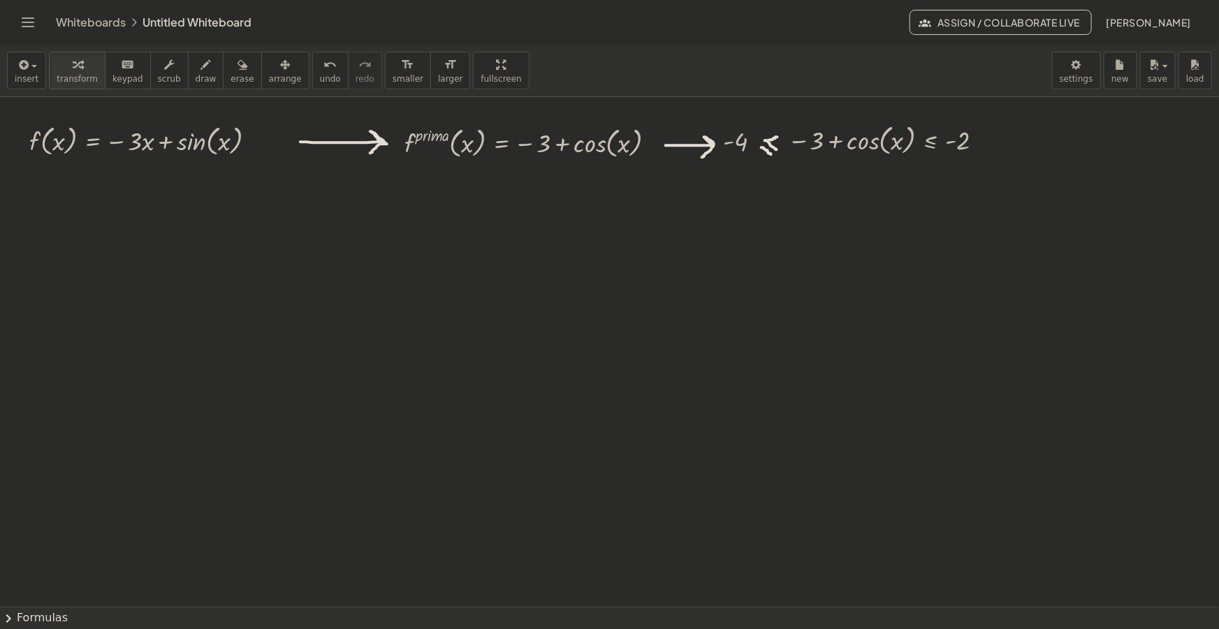
click at [838, 51] on div "insert select one: Math Expression Function Text Youtube Video Graphing Geometr…" at bounding box center [609, 71] width 1219 height 52
click at [16, 66] on icon "button" at bounding box center [22, 65] width 13 height 17
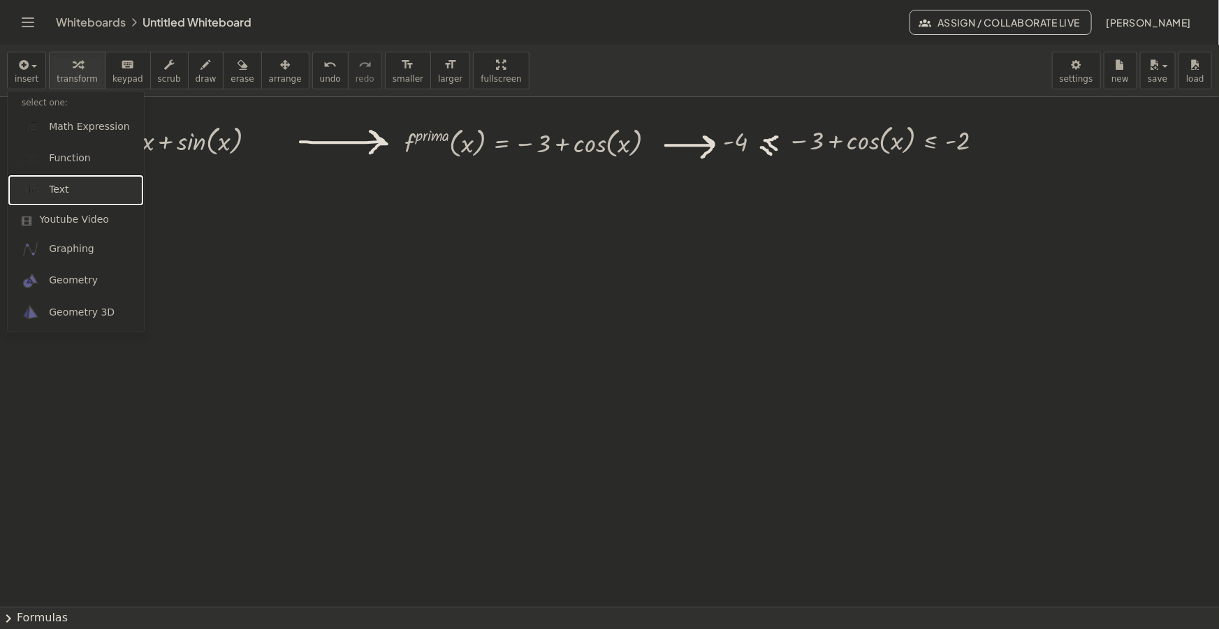
click at [75, 196] on link "Text" at bounding box center [76, 190] width 136 height 31
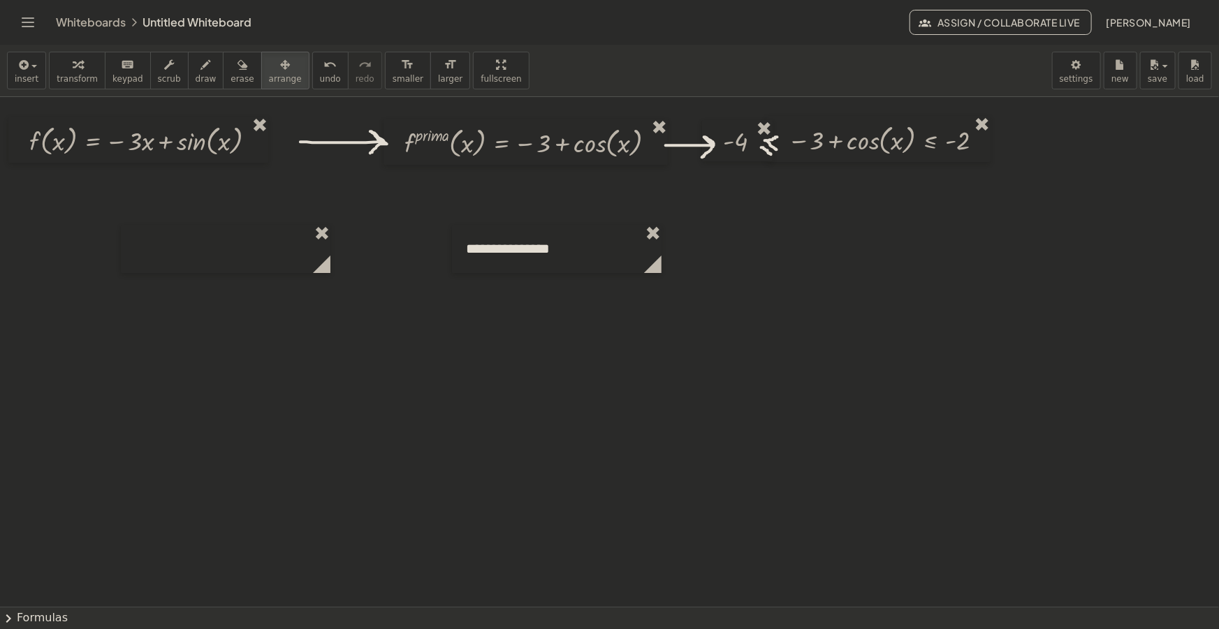
click at [269, 71] on div "button" at bounding box center [285, 64] width 33 height 17
click at [552, 251] on div at bounding box center [557, 249] width 210 height 48
click at [38, 66] on button "insert" at bounding box center [26, 71] width 39 height 38
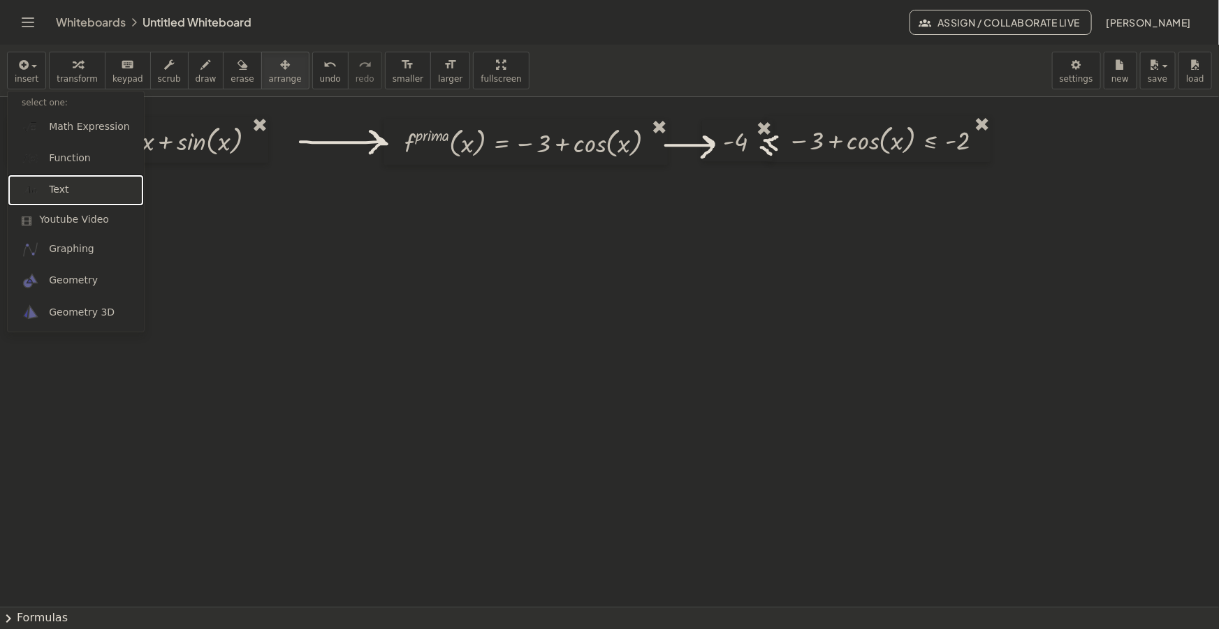
click at [70, 195] on link "Text" at bounding box center [76, 190] width 136 height 31
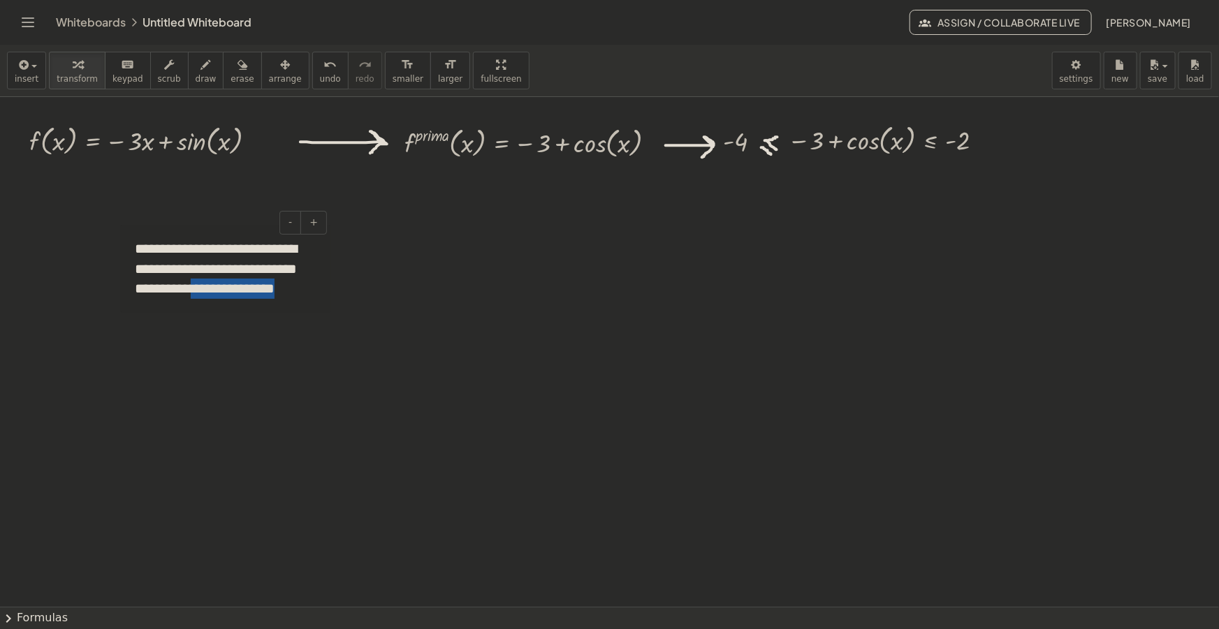
drag, startPoint x: 309, startPoint y: 286, endPoint x: 214, endPoint y: 292, distance: 95.2
click at [214, 292] on div "**********" at bounding box center [226, 269] width 210 height 88
click at [280, 71] on icon "button" at bounding box center [285, 65] width 10 height 17
click at [328, 294] on icon at bounding box center [321, 304] width 24 height 24
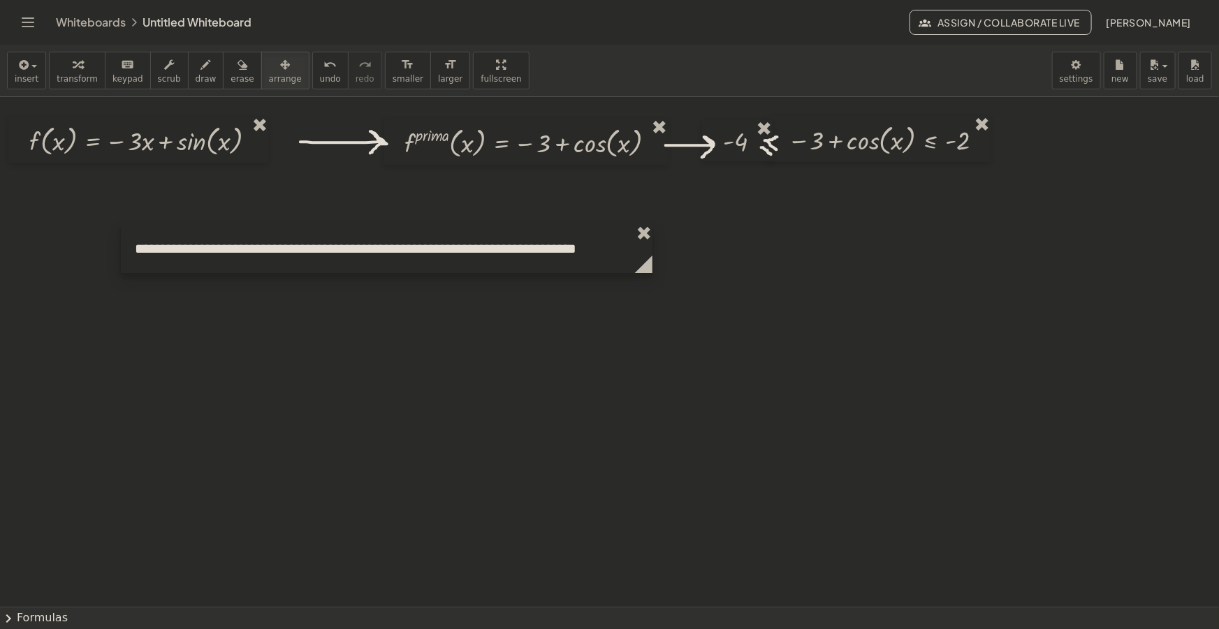
drag, startPoint x: 326, startPoint y: 307, endPoint x: 647, endPoint y: 277, distance: 322.8
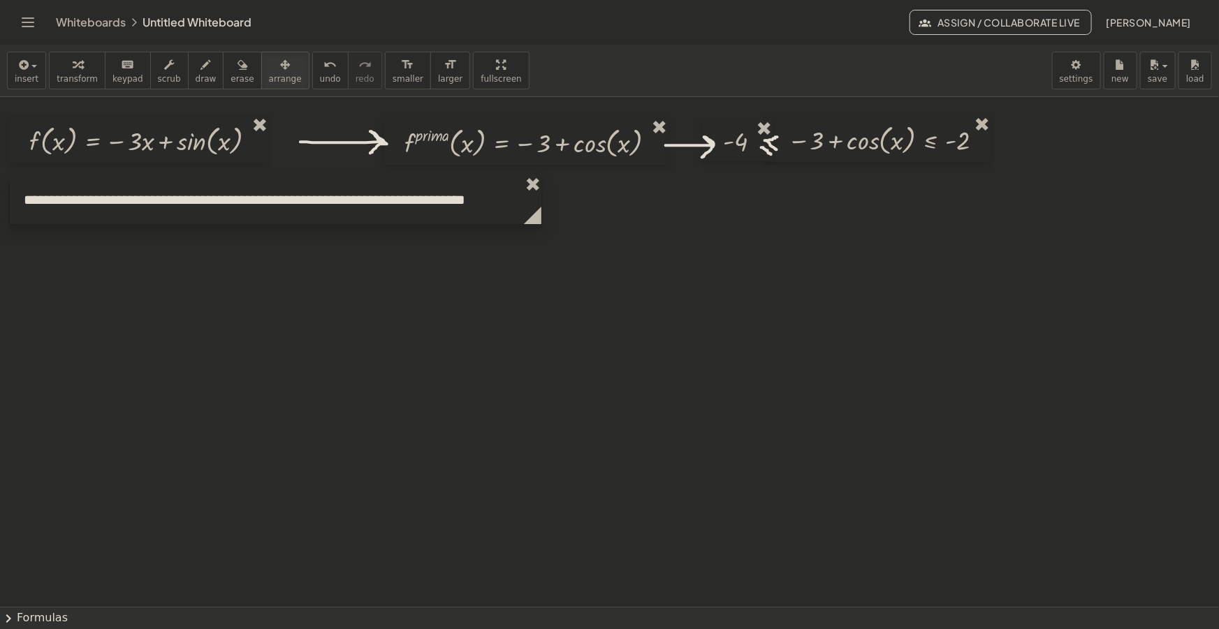
drag, startPoint x: 291, startPoint y: 249, endPoint x: 196, endPoint y: 203, distance: 104.7
click at [196, 203] on div at bounding box center [276, 200] width 532 height 48
click at [579, 66] on div "insert select one: Math Expression Function Text Youtube Video Graphing Geometr…" at bounding box center [609, 71] width 1219 height 52
click at [772, 49] on div "insert select one: Math Expression Function Text Youtube Video Graphing Geometr…" at bounding box center [609, 71] width 1219 height 52
click at [518, 49] on div "insert select one: Math Expression Function Text Youtube Video Graphing Geometr…" at bounding box center [609, 71] width 1219 height 52
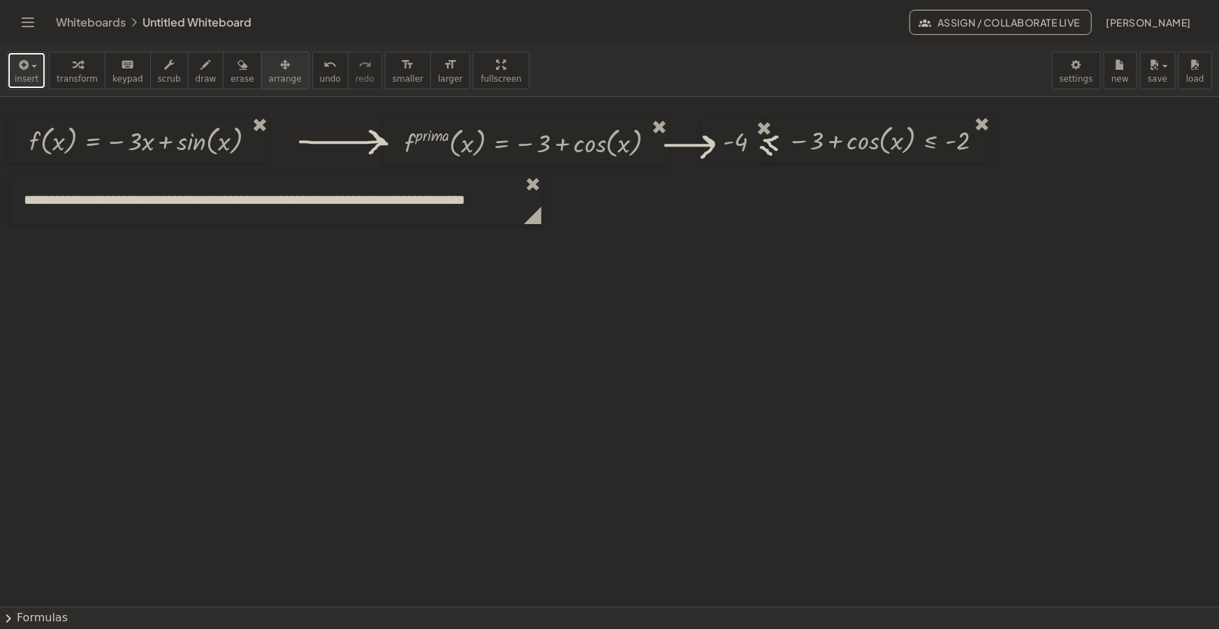
click at [16, 70] on icon "button" at bounding box center [22, 65] width 13 height 17
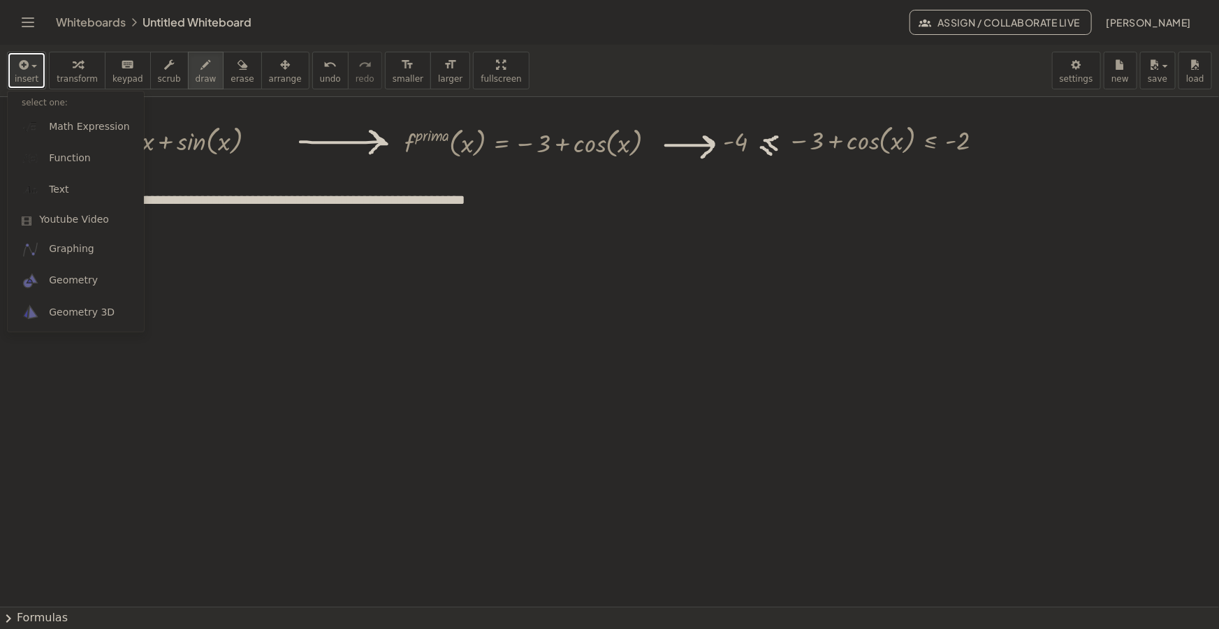
click at [196, 70] on div "button" at bounding box center [206, 64] width 21 height 17
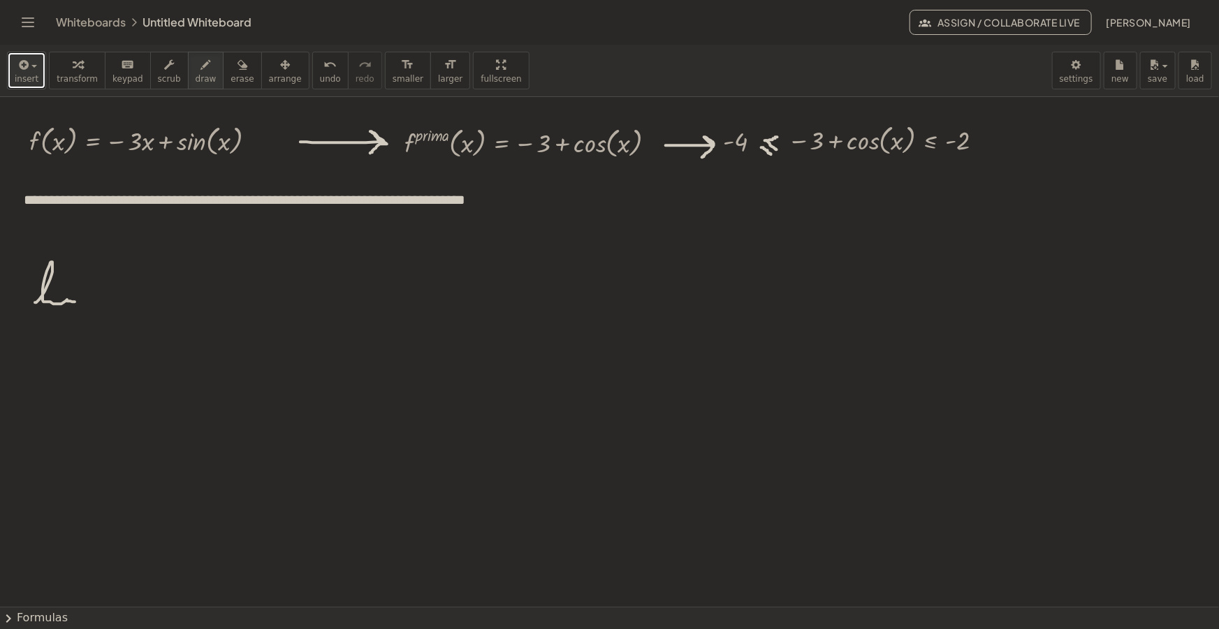
drag, startPoint x: 35, startPoint y: 302, endPoint x: 78, endPoint y: 300, distance: 42.7
drag, startPoint x: 26, startPoint y: 313, endPoint x: 31, endPoint y: 323, distance: 10.9
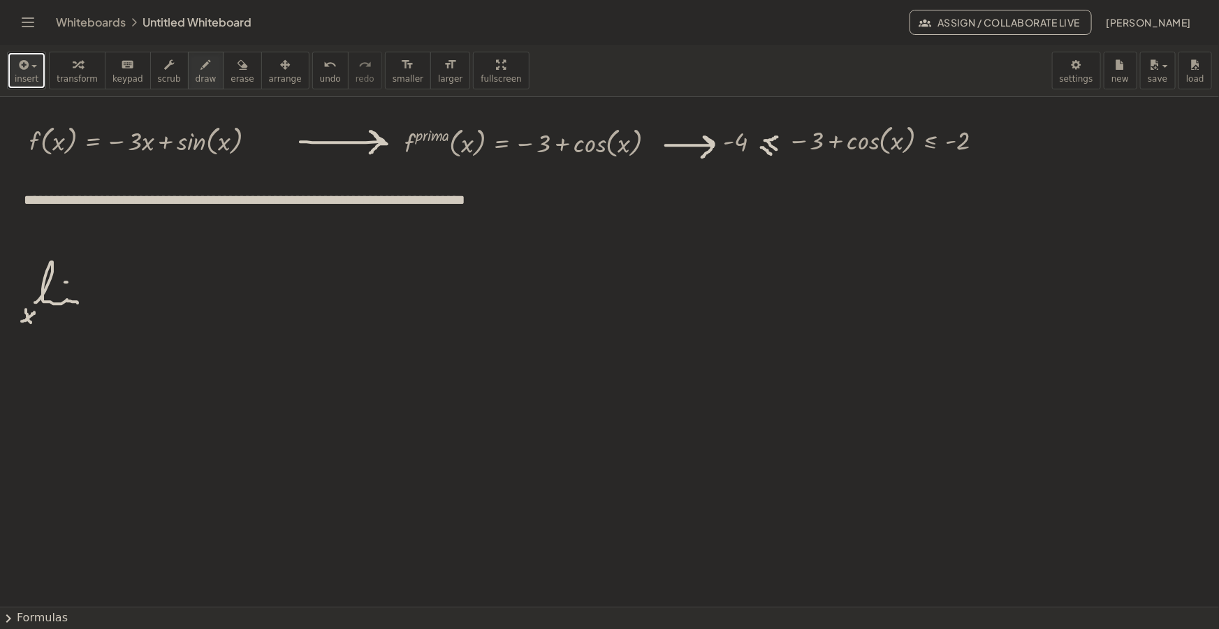
drag, startPoint x: 22, startPoint y: 321, endPoint x: 34, endPoint y: 312, distance: 15.5
drag, startPoint x: 40, startPoint y: 319, endPoint x: 49, endPoint y: 326, distance: 11.9
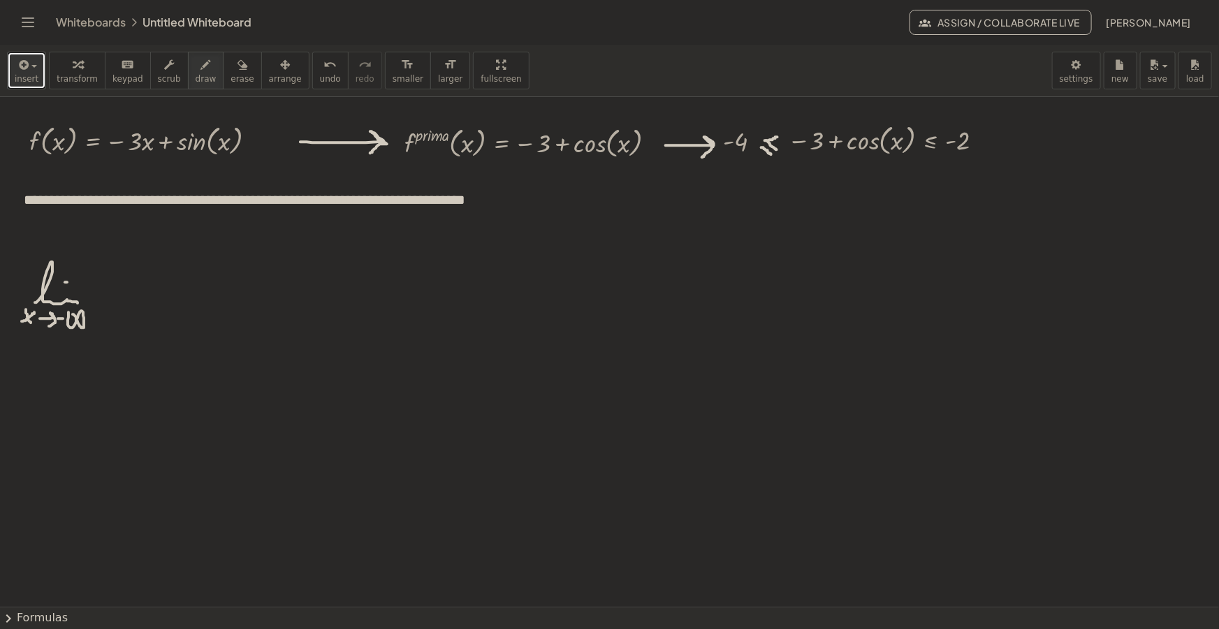
drag, startPoint x: 68, startPoint y: 320, endPoint x: 71, endPoint y: 314, distance: 7.2
drag, startPoint x: 110, startPoint y: 305, endPoint x: 117, endPoint y: 271, distance: 34.1
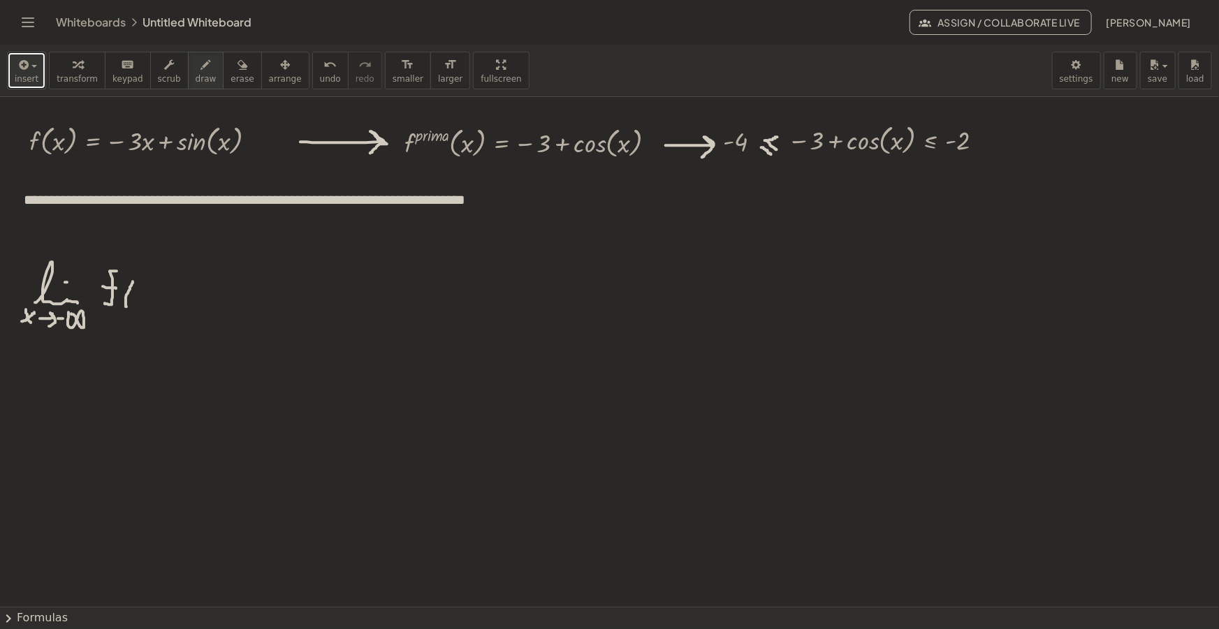
drag, startPoint x: 133, startPoint y: 282, endPoint x: 136, endPoint y: 300, distance: 18.4
drag, startPoint x: 138, startPoint y: 289, endPoint x: 144, endPoint y: 305, distance: 16.6
drag, startPoint x: 136, startPoint y: 305, endPoint x: 145, endPoint y: 291, distance: 15.7
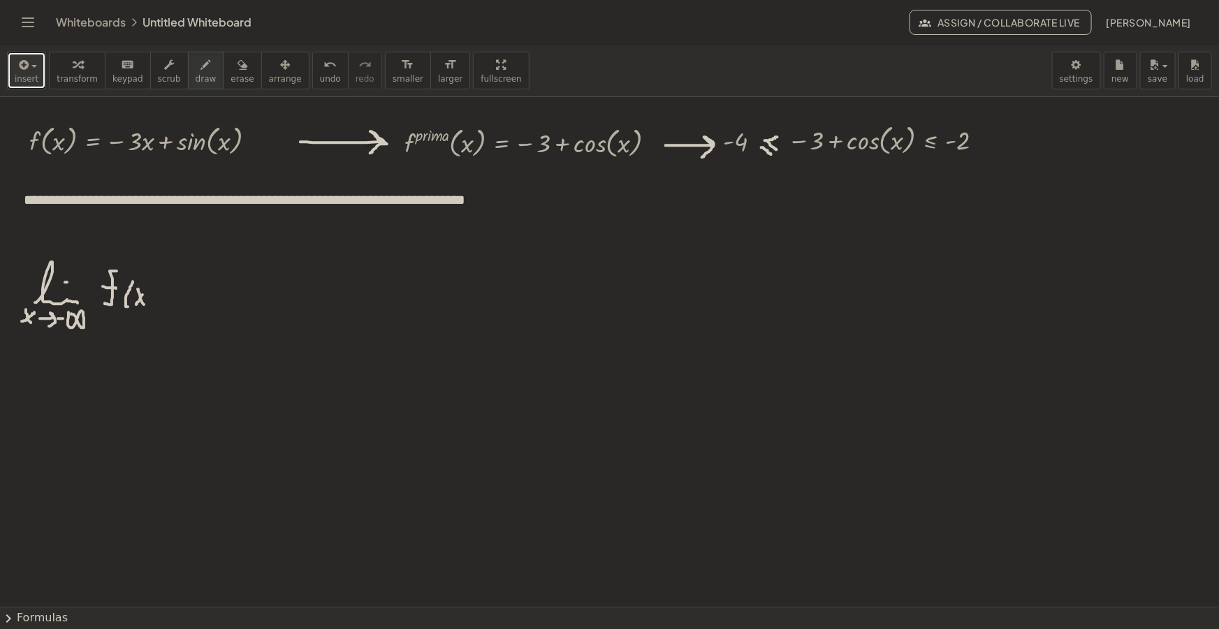
drag, startPoint x: 152, startPoint y: 282, endPoint x: 154, endPoint y: 307, distance: 25.2
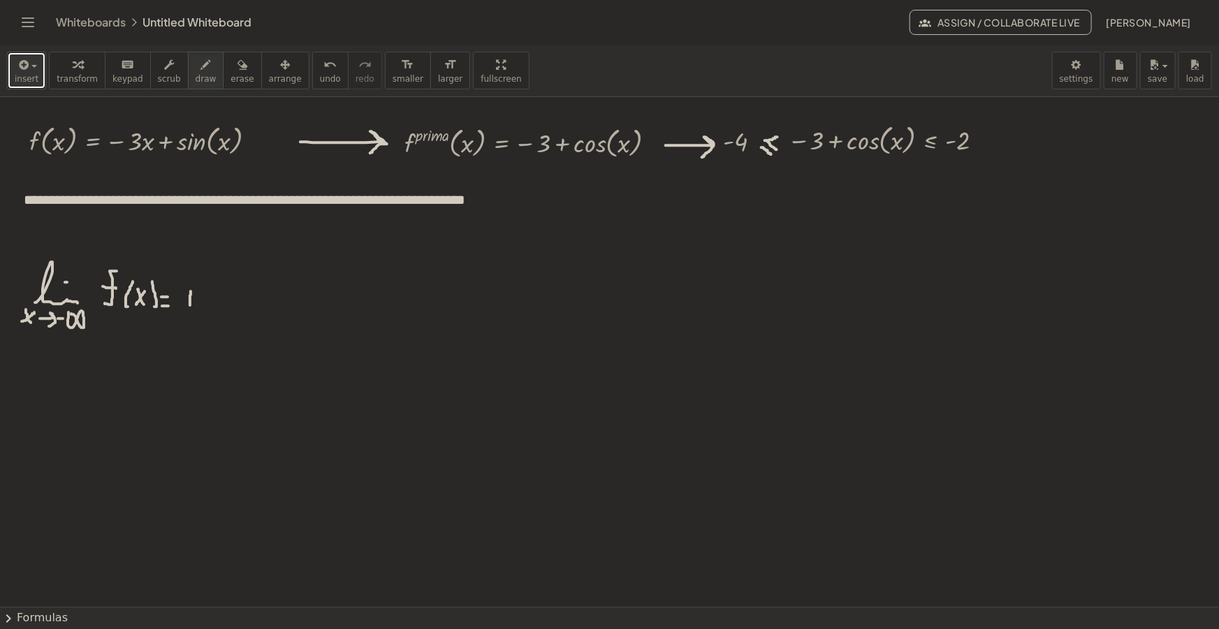
drag, startPoint x: 190, startPoint y: 297, endPoint x: 190, endPoint y: 305, distance: 8.4
drag, startPoint x: 185, startPoint y: 298, endPoint x: 194, endPoint y: 298, distance: 8.4
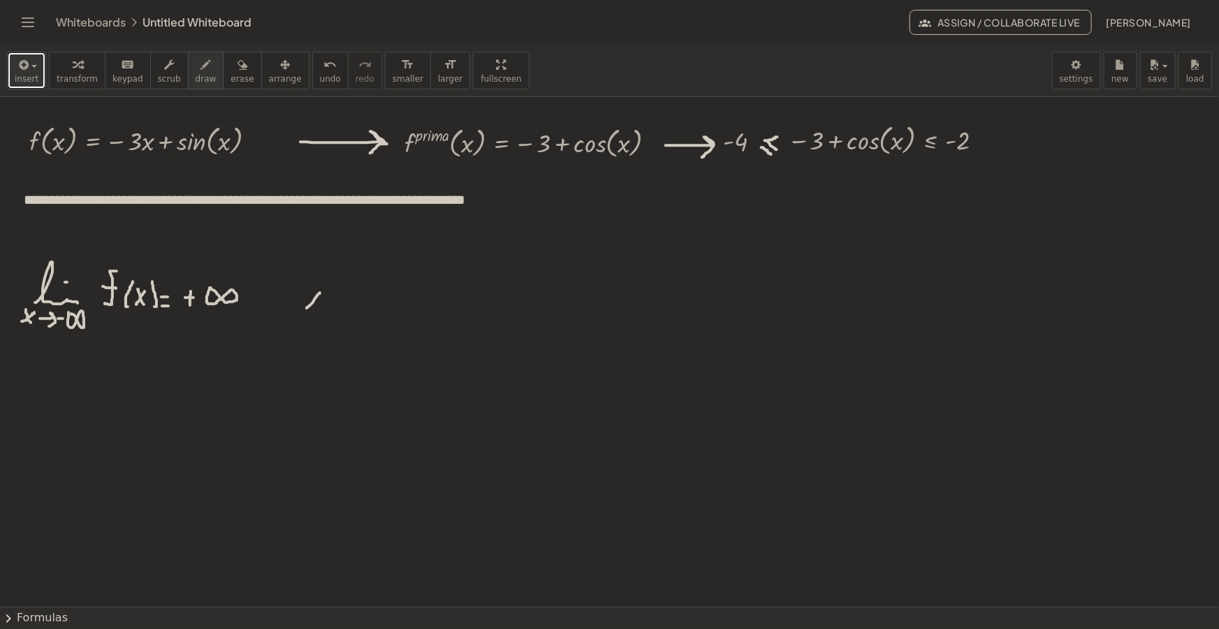
drag, startPoint x: 320, startPoint y: 293, endPoint x: 300, endPoint y: 315, distance: 30.2
drag, startPoint x: 302, startPoint y: 291, endPoint x: 312, endPoint y: 299, distance: 13.0
drag, startPoint x: 392, startPoint y: 306, endPoint x: 440, endPoint y: 300, distance: 48.6
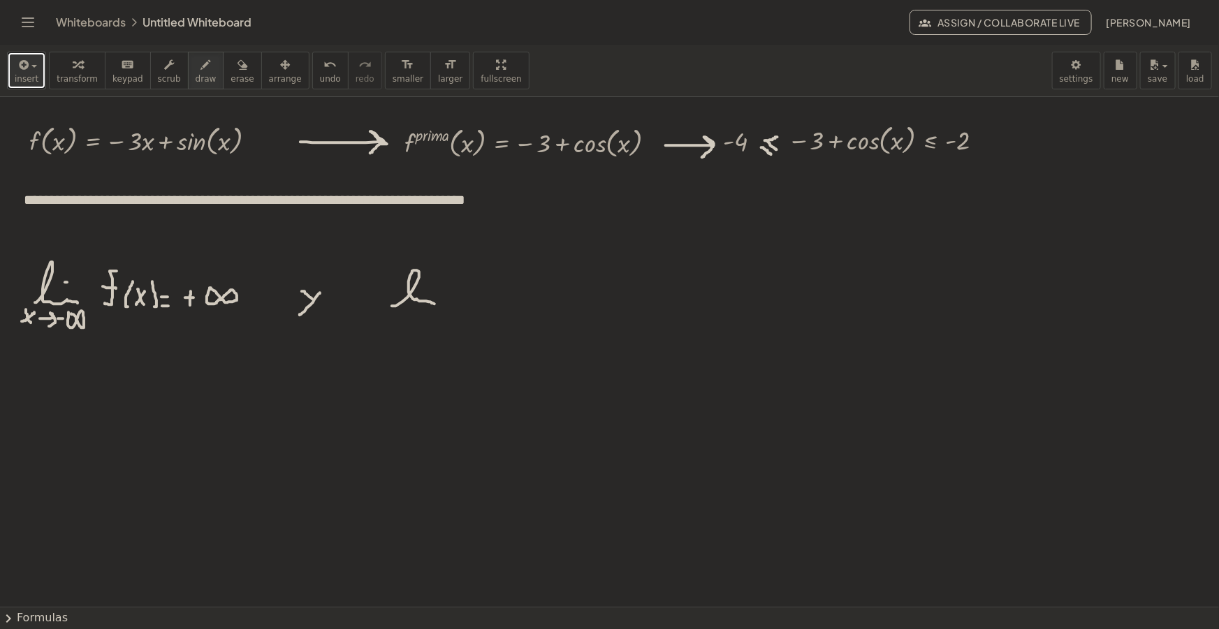
drag, startPoint x: 384, startPoint y: 314, endPoint x: 394, endPoint y: 320, distance: 11.6
drag, startPoint x: 386, startPoint y: 321, endPoint x: 395, endPoint y: 311, distance: 13.3
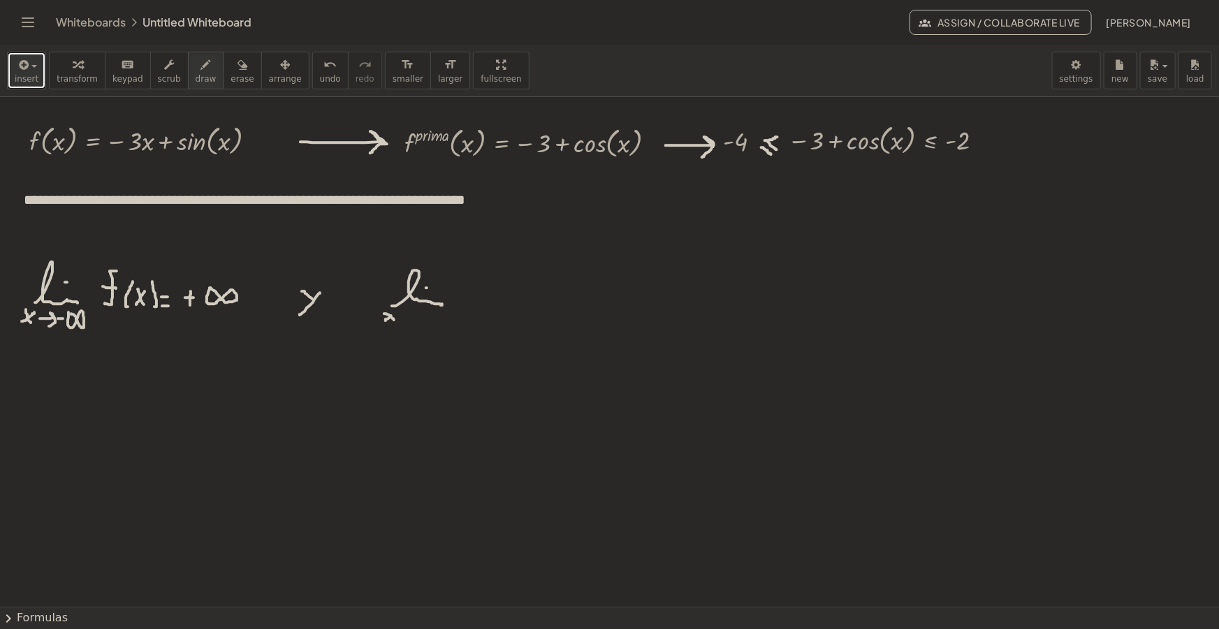
drag, startPoint x: 402, startPoint y: 314, endPoint x: 409, endPoint y: 320, distance: 9.4
drag, startPoint x: 423, startPoint y: 312, endPoint x: 426, endPoint y: 321, distance: 8.8
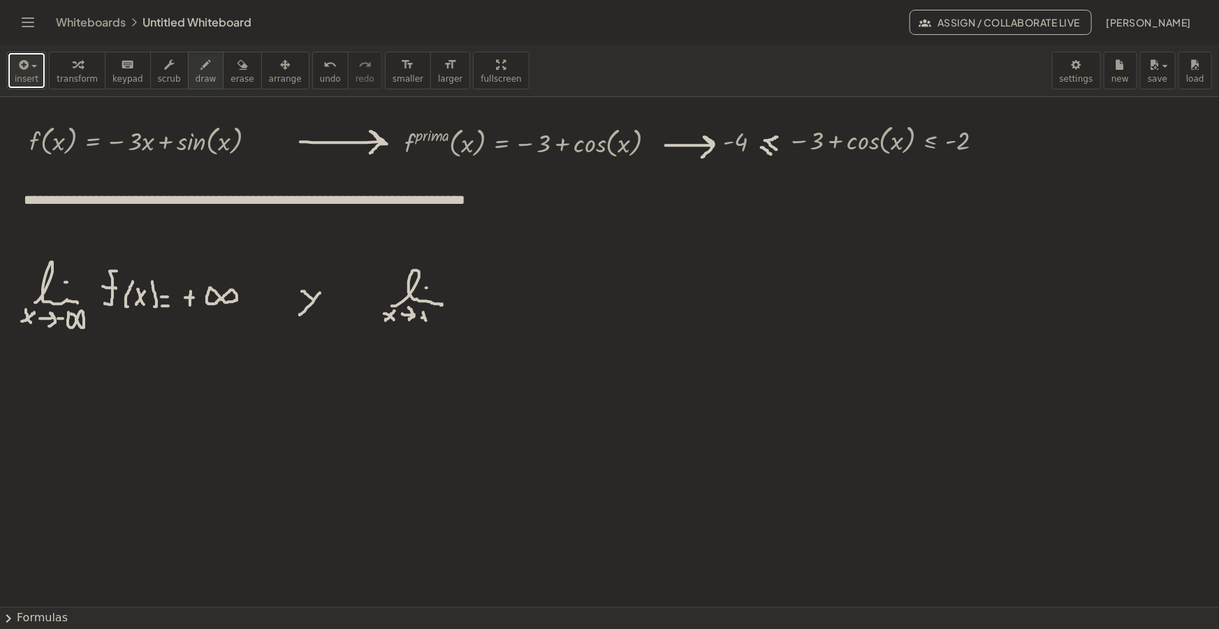
drag, startPoint x: 465, startPoint y: 307, endPoint x: 471, endPoint y: 296, distance: 12.8
drag, startPoint x: 469, startPoint y: 296, endPoint x: 481, endPoint y: 298, distance: 12.7
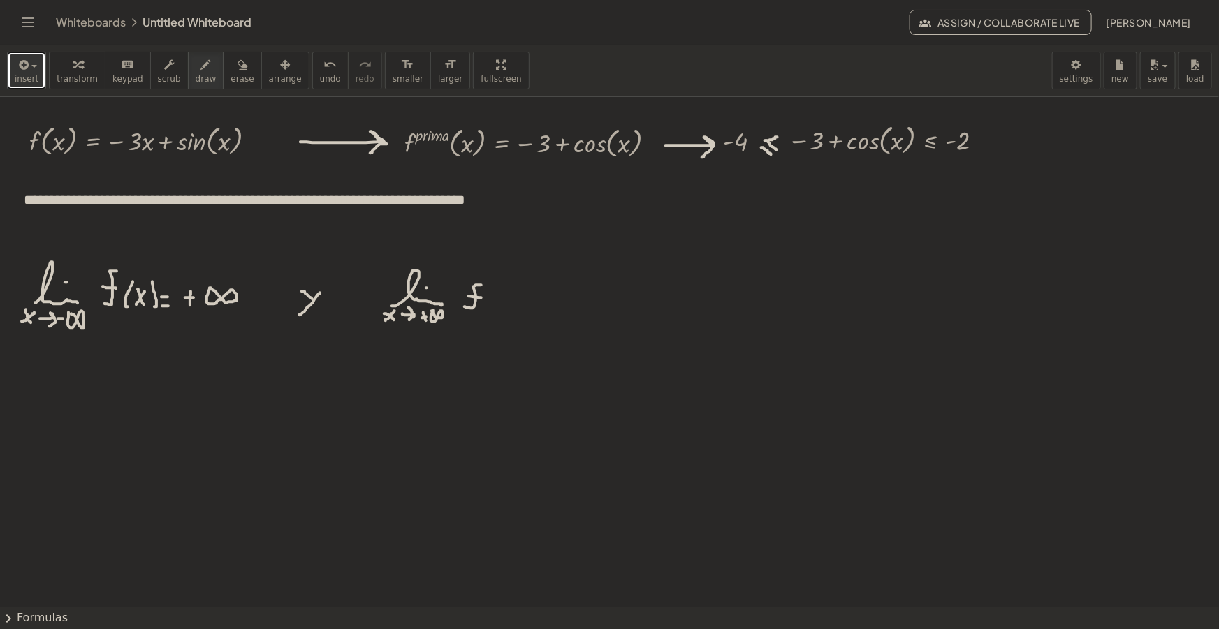
drag, startPoint x: 504, startPoint y: 288, endPoint x: 506, endPoint y: 308, distance: 20.4
drag, startPoint x: 511, startPoint y: 302, endPoint x: 516, endPoint y: 291, distance: 13.1
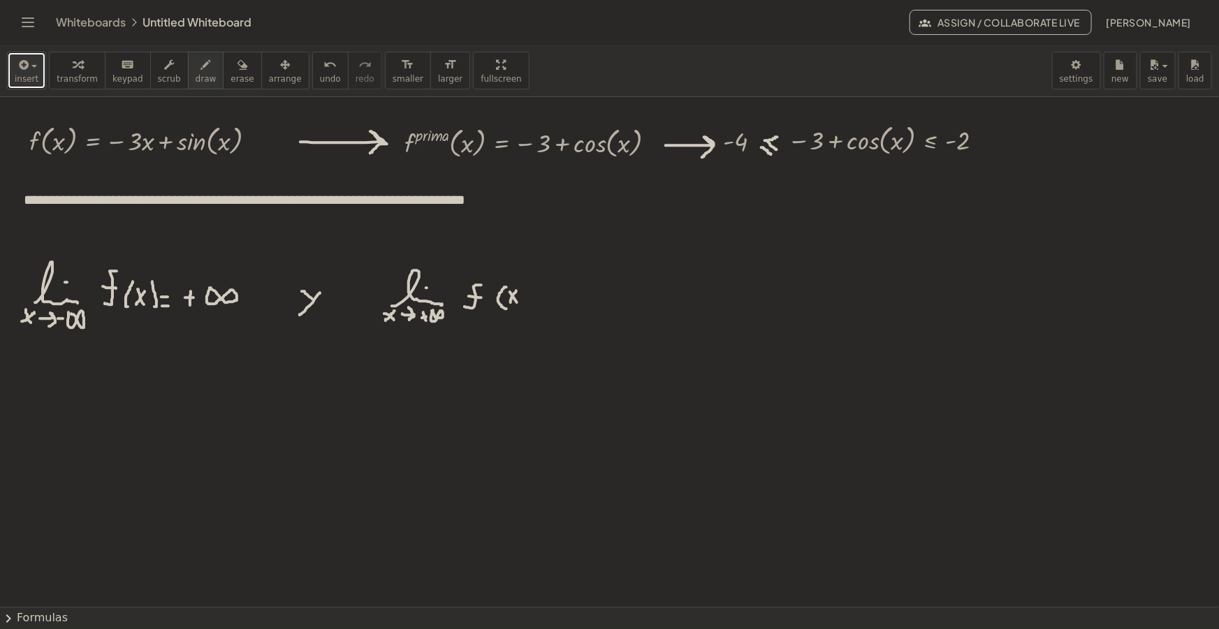
drag, startPoint x: 522, startPoint y: 287, endPoint x: 520, endPoint y: 307, distance: 19.7
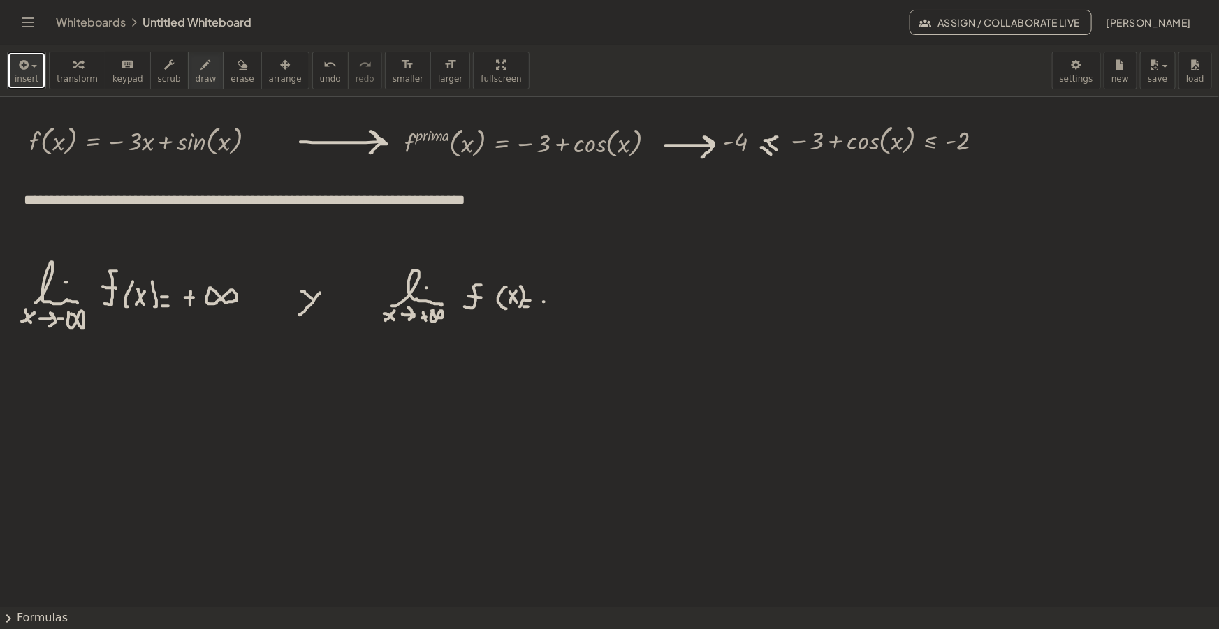
drag, startPoint x: 544, startPoint y: 302, endPoint x: 553, endPoint y: 302, distance: 8.4
click at [201, 70] on icon "button" at bounding box center [206, 65] width 10 height 17
drag, startPoint x: 625, startPoint y: 298, endPoint x: 652, endPoint y: 321, distance: 35.2
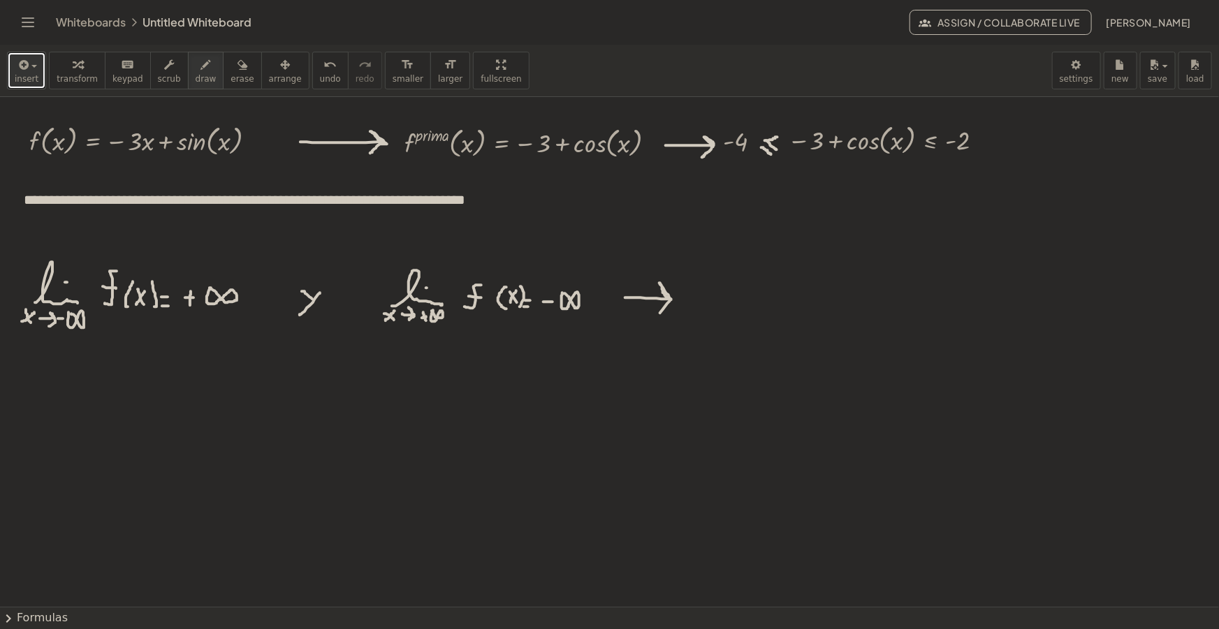
click at [22, 71] on icon "button" at bounding box center [22, 65] width 13 height 17
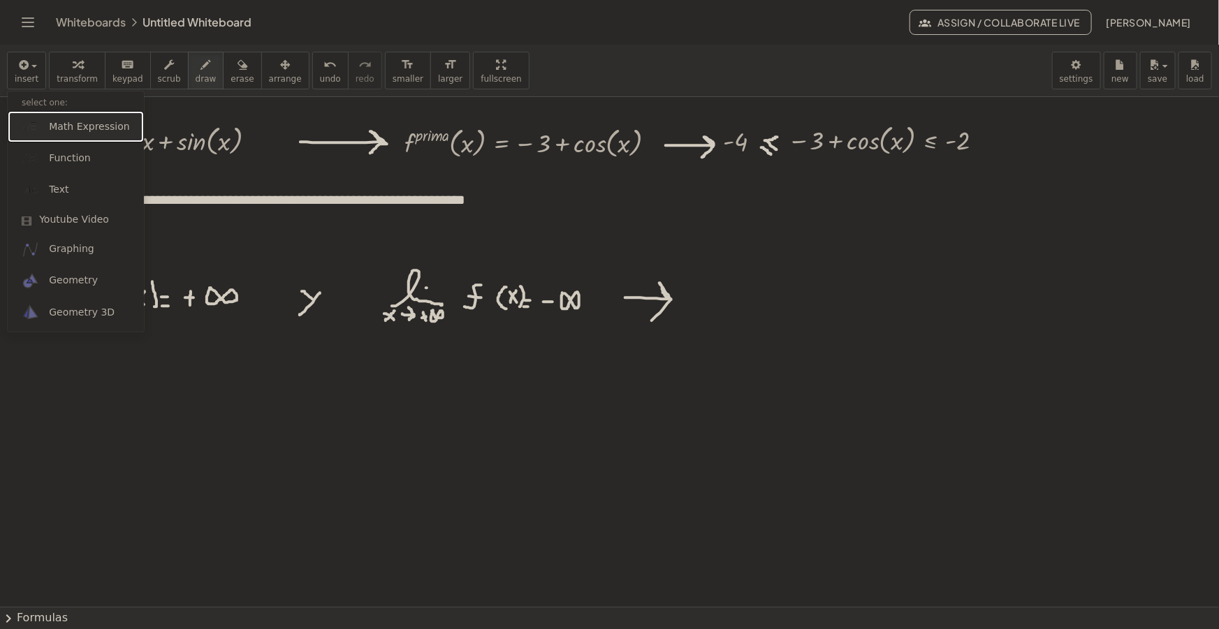
click at [71, 123] on span "Math Expression" at bounding box center [89, 127] width 80 height 14
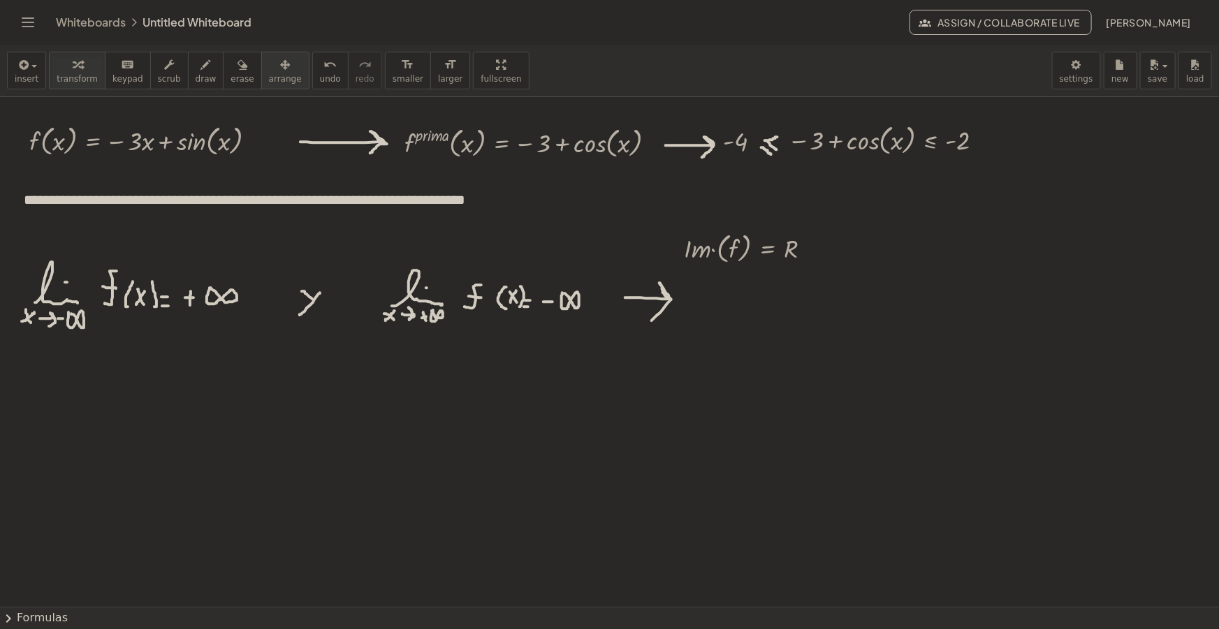
click at [261, 68] on button "arrange" at bounding box center [285, 71] width 48 height 38
drag, startPoint x: 754, startPoint y: 254, endPoint x: 754, endPoint y: 306, distance: 51.7
click at [754, 306] on div at bounding box center [742, 301] width 160 height 45
click at [24, 74] on span "insert" at bounding box center [27, 79] width 24 height 10
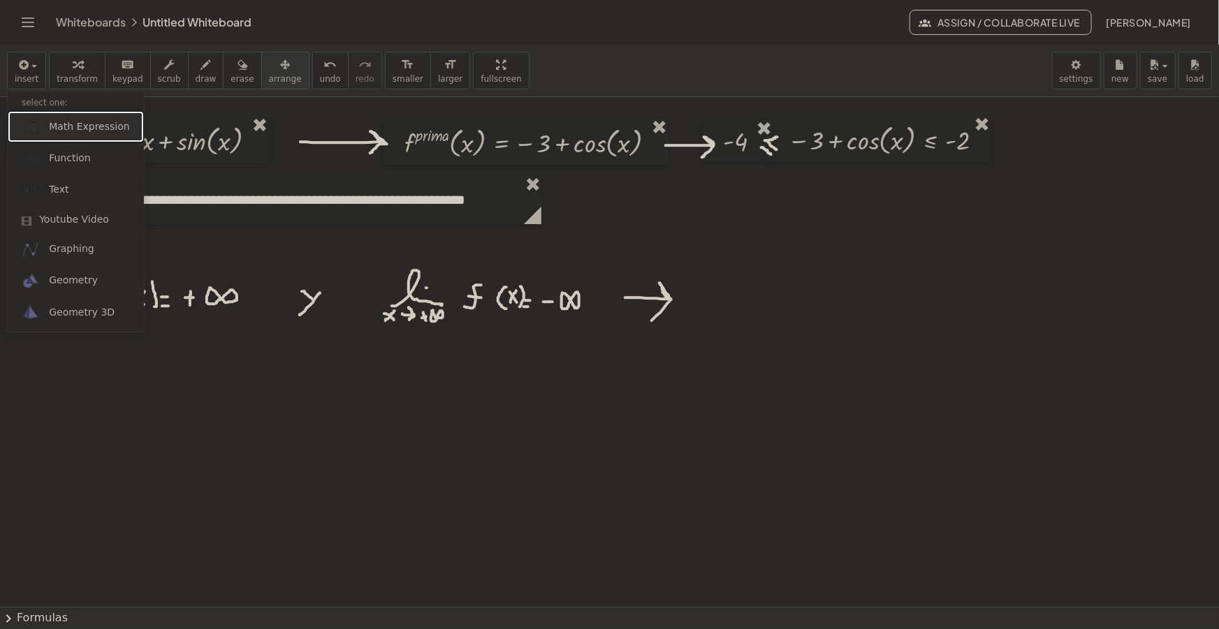
click at [81, 128] on span "Math Expression" at bounding box center [89, 127] width 80 height 14
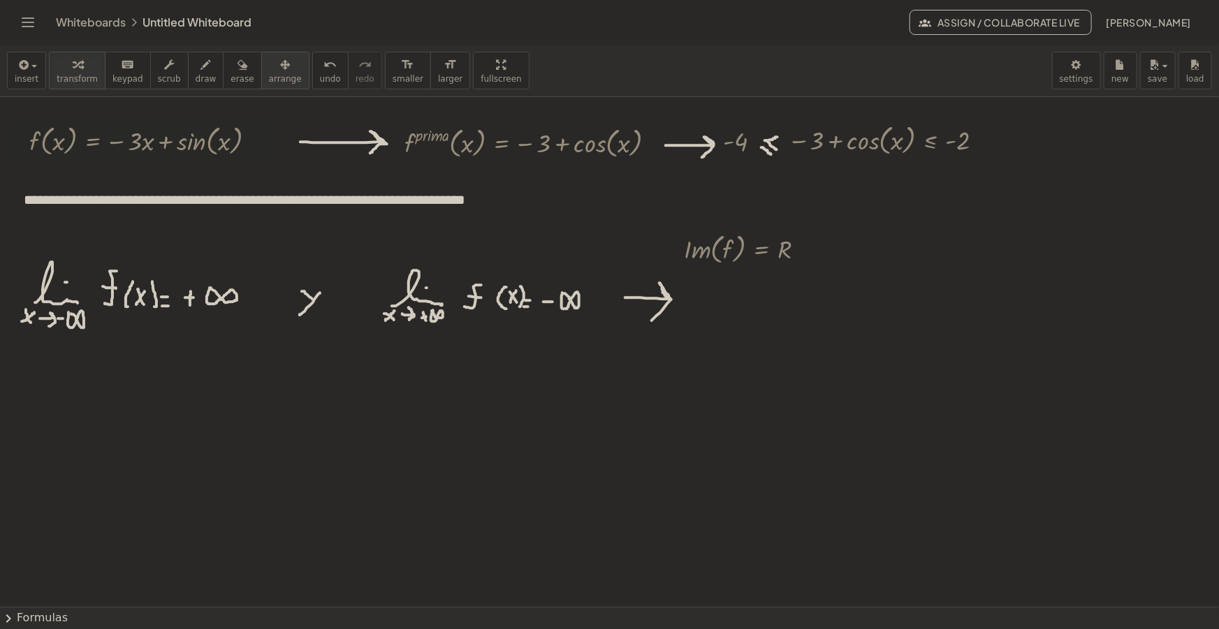
click at [280, 66] on icon "button" at bounding box center [285, 65] width 10 height 17
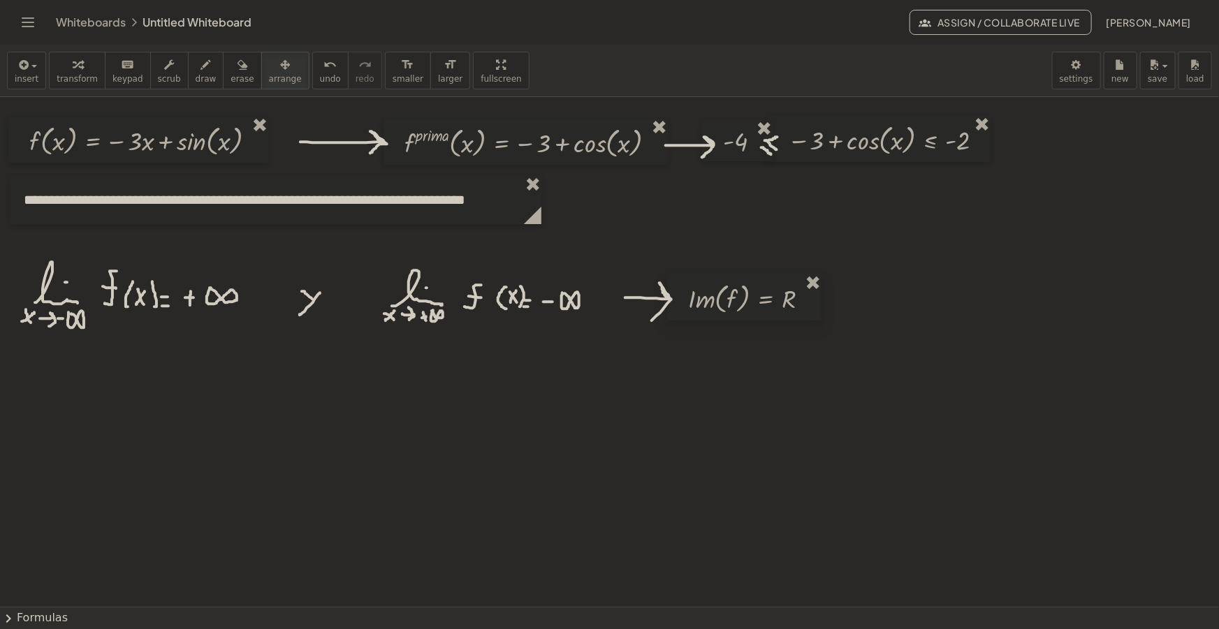
drag, startPoint x: 736, startPoint y: 255, endPoint x: 741, endPoint y: 296, distance: 41.5
click at [741, 296] on div at bounding box center [744, 298] width 154 height 46
click at [613, 73] on div "insert select one: Math Expression Function Text Youtube Video Graphing Geometr…" at bounding box center [609, 71] width 1219 height 52
click at [18, 70] on icon "button" at bounding box center [22, 65] width 13 height 17
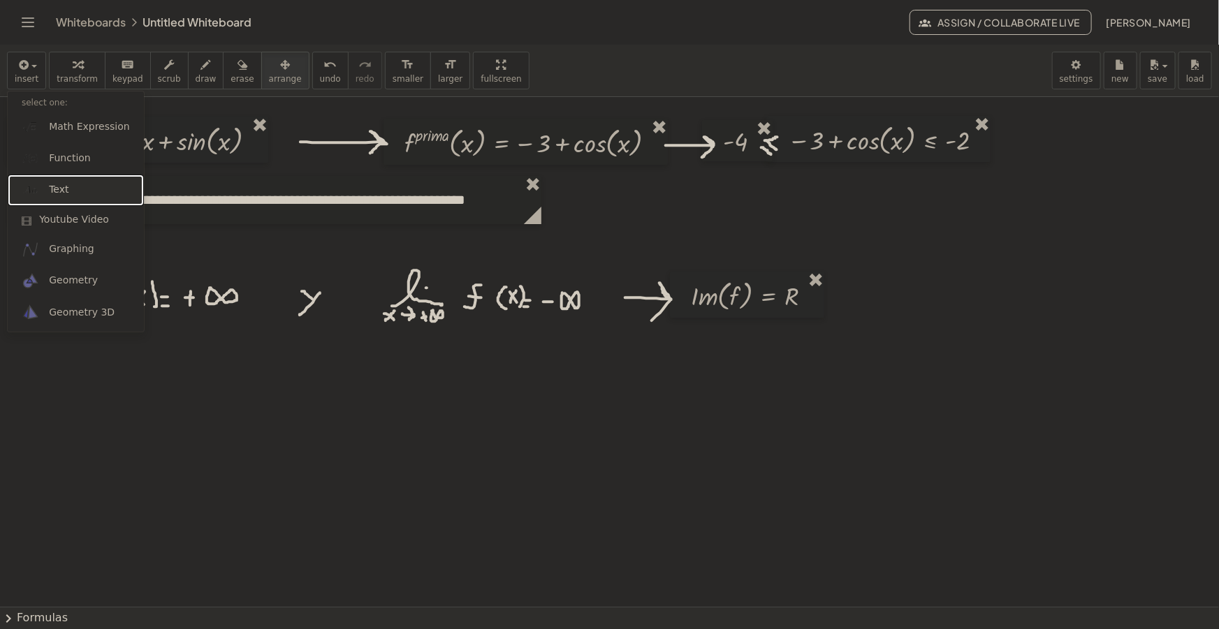
click at [83, 191] on link "Text" at bounding box center [76, 190] width 136 height 31
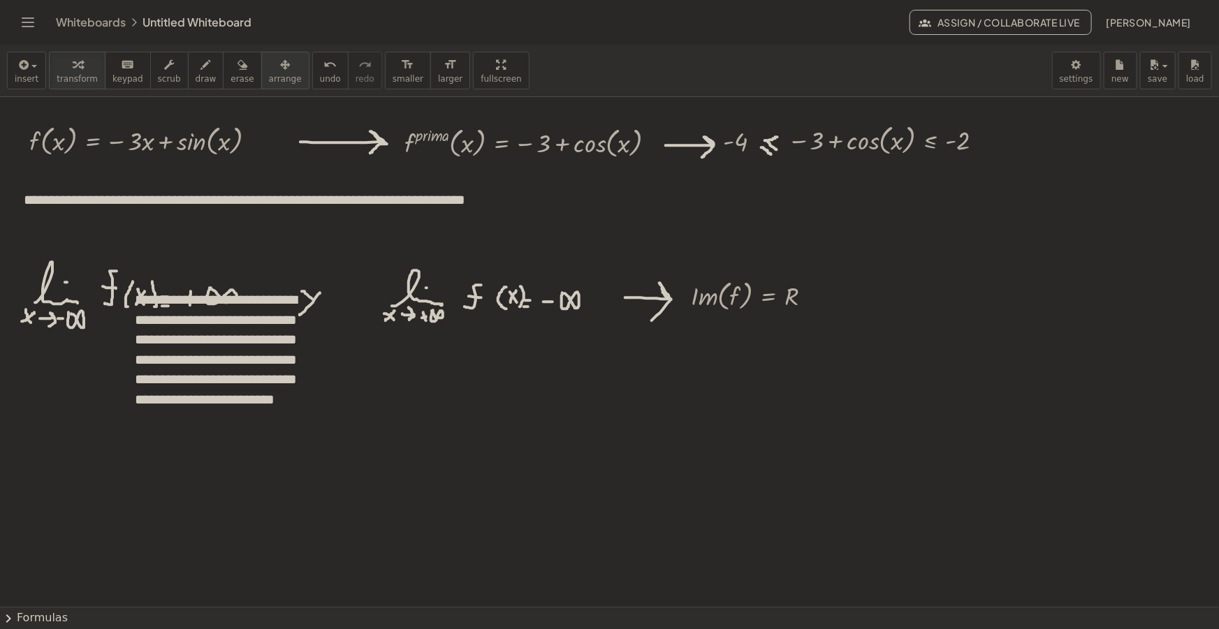
click at [269, 65] on div "button" at bounding box center [285, 64] width 33 height 17
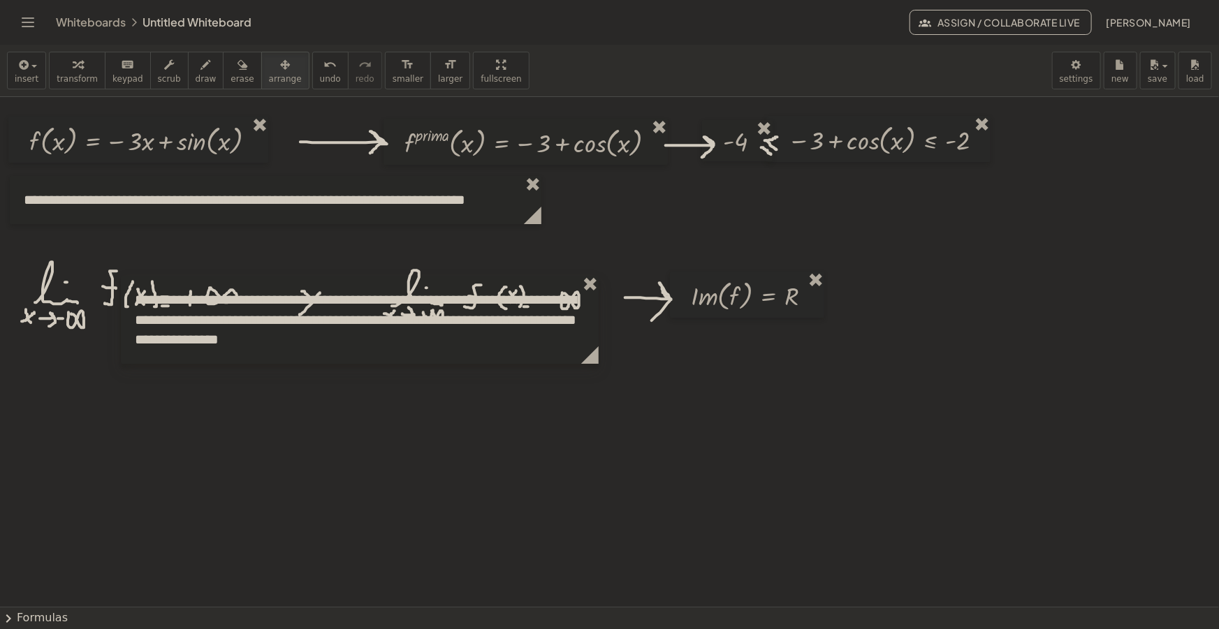
drag, startPoint x: 325, startPoint y: 431, endPoint x: 593, endPoint y: 421, distance: 268.4
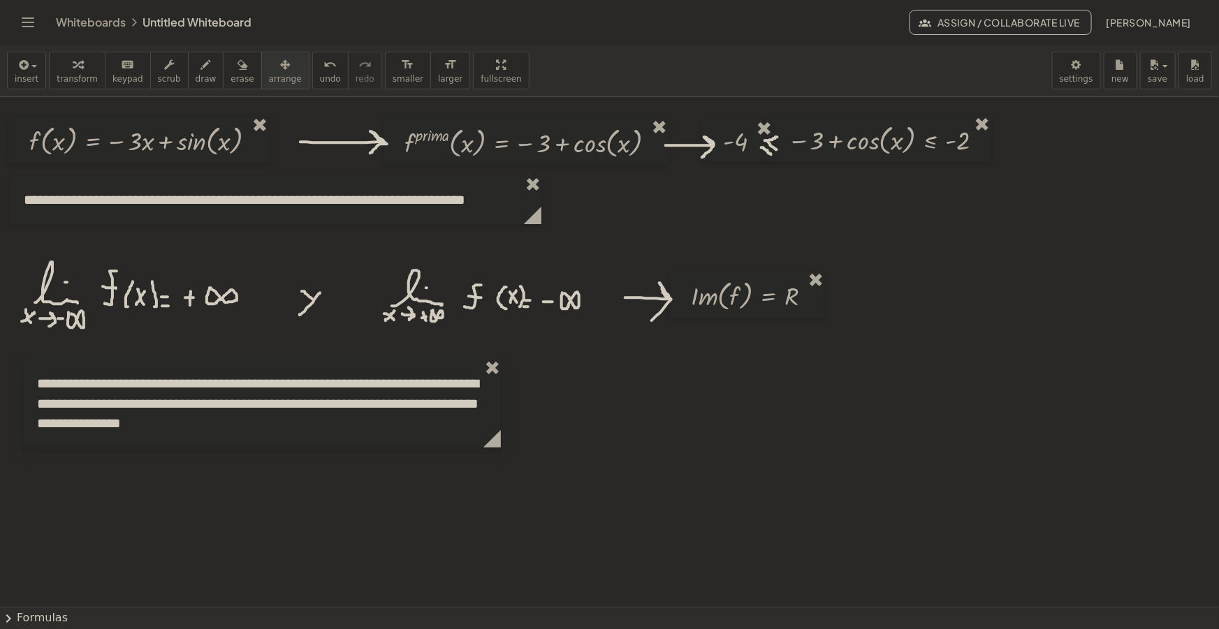
drag, startPoint x: 381, startPoint y: 346, endPoint x: 285, endPoint y: 424, distance: 124.2
click at [285, 424] on div at bounding box center [262, 404] width 478 height 88
click at [198, 69] on button "draw" at bounding box center [206, 71] width 36 height 38
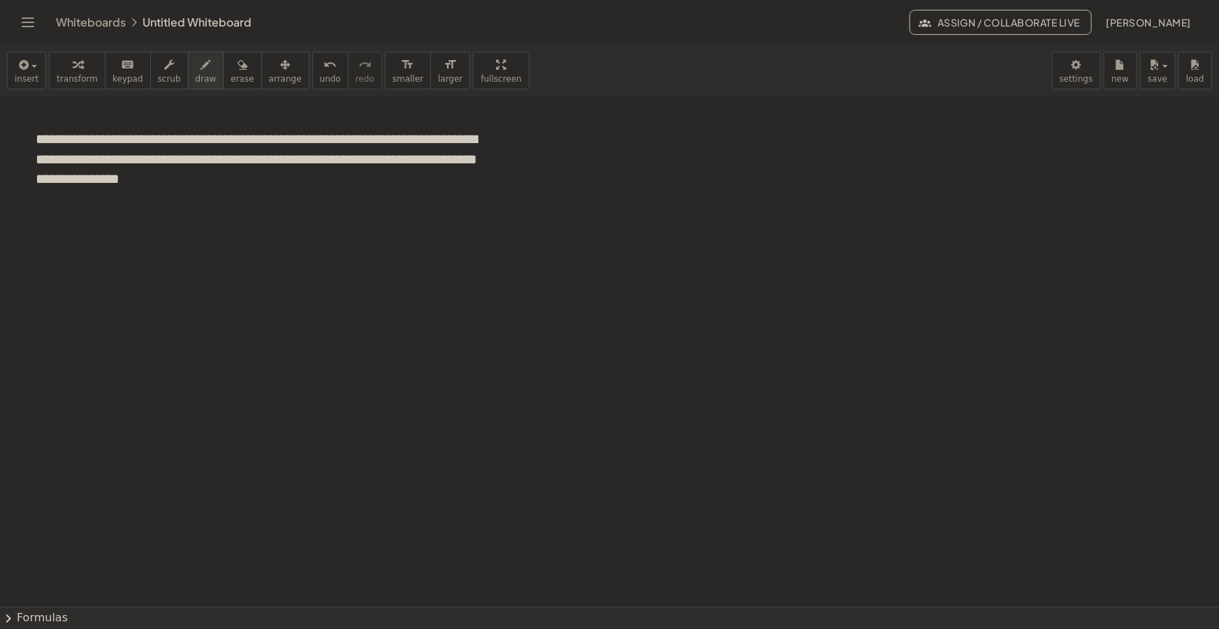
scroll to position [254, 0]
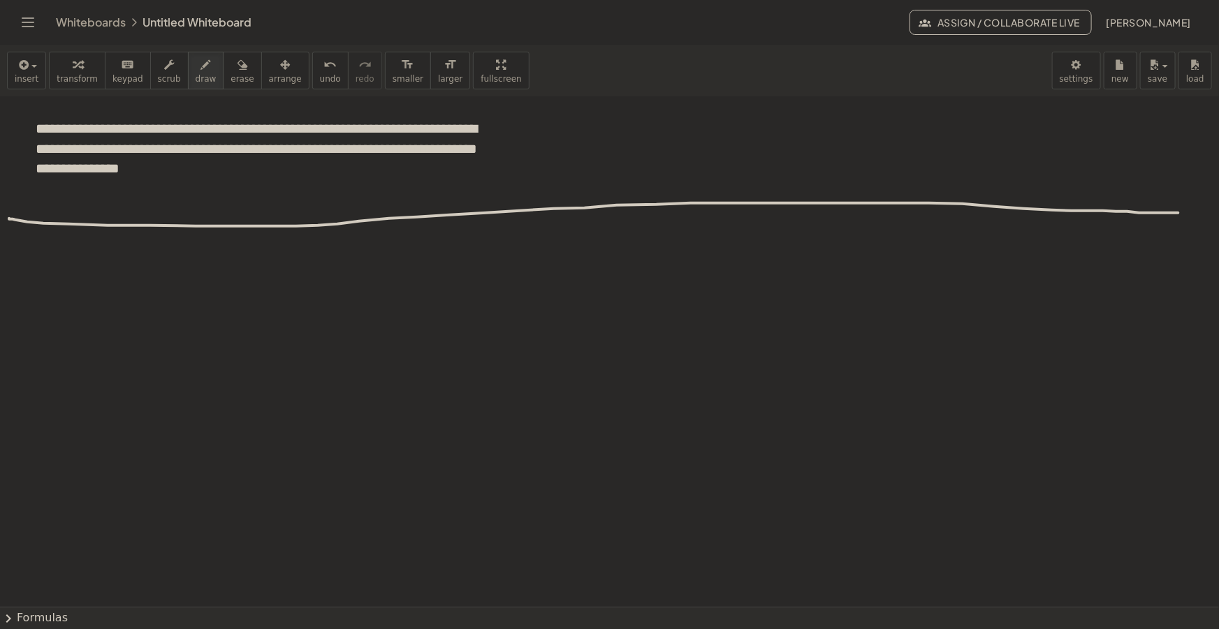
drag, startPoint x: 9, startPoint y: 218, endPoint x: 1179, endPoint y: 212, distance: 1169.5
click at [1179, 212] on div at bounding box center [609, 398] width 1219 height 1109
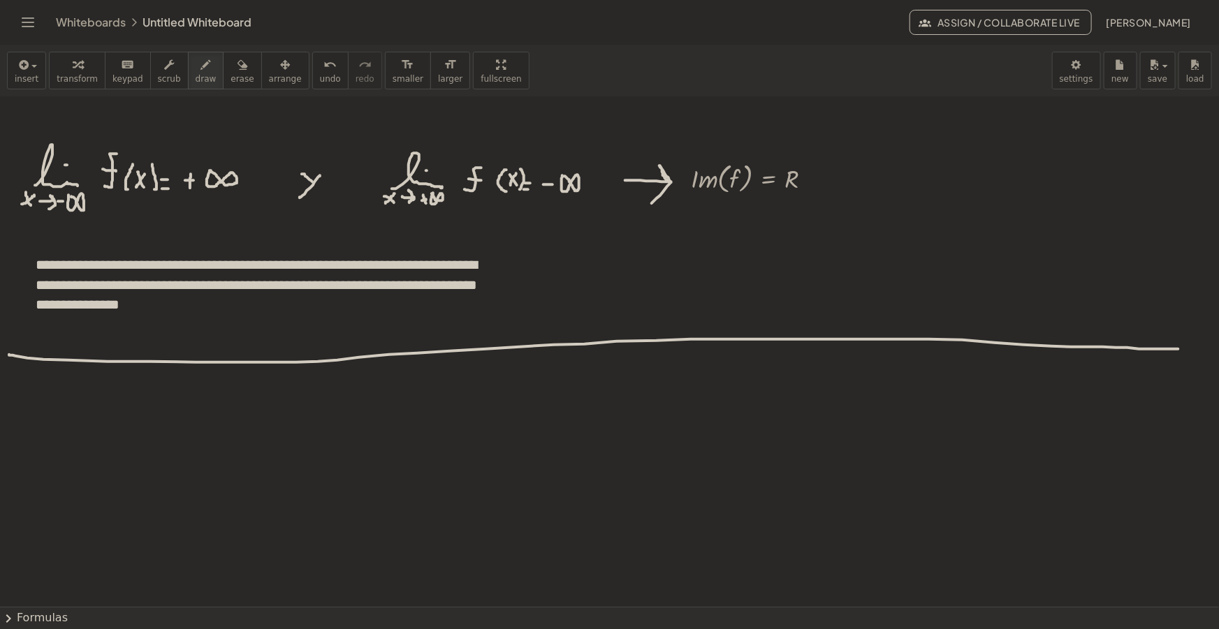
scroll to position [0, 0]
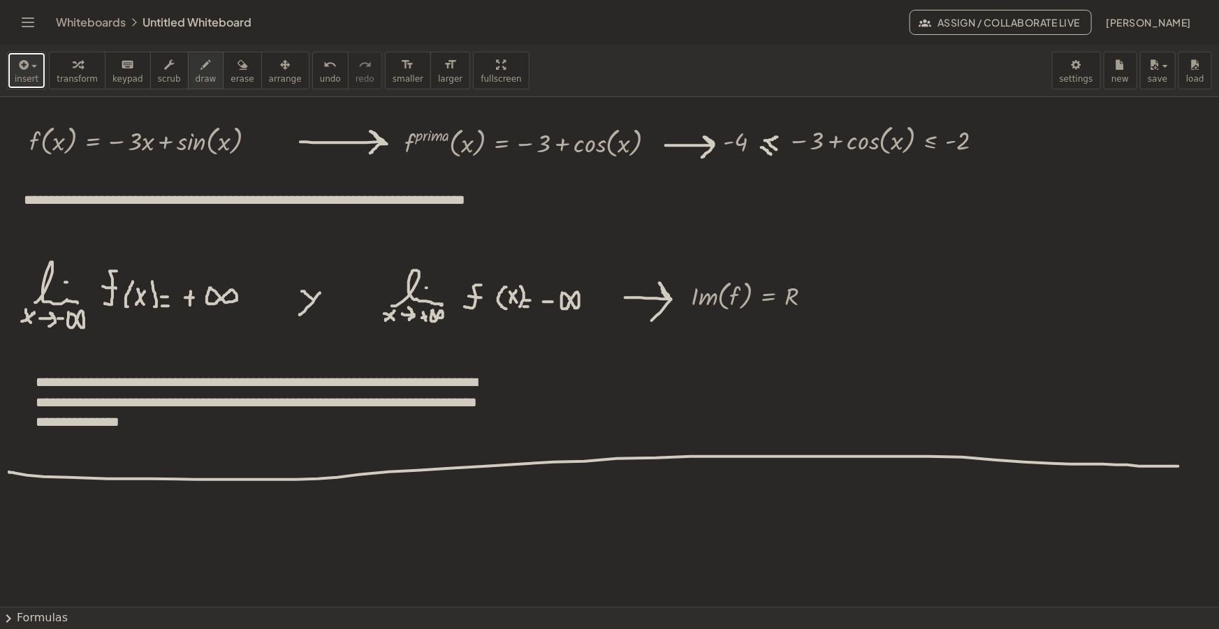
click at [29, 61] on span "button" at bounding box center [30, 66] width 3 height 10
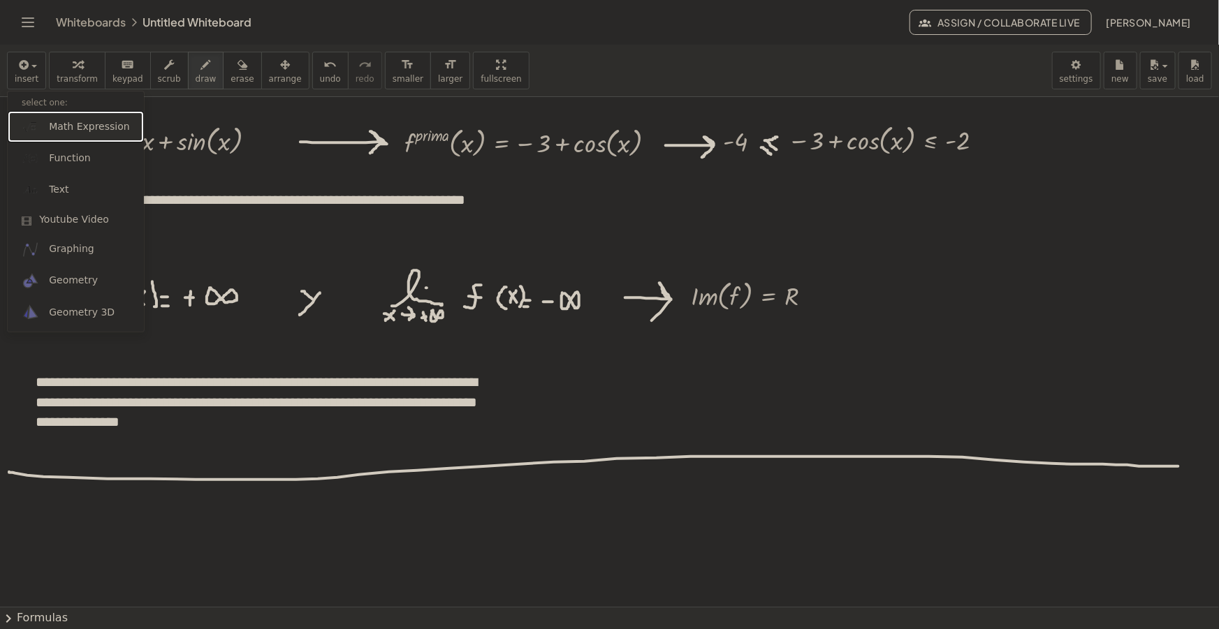
click at [84, 126] on span "Math Expression" at bounding box center [89, 127] width 80 height 14
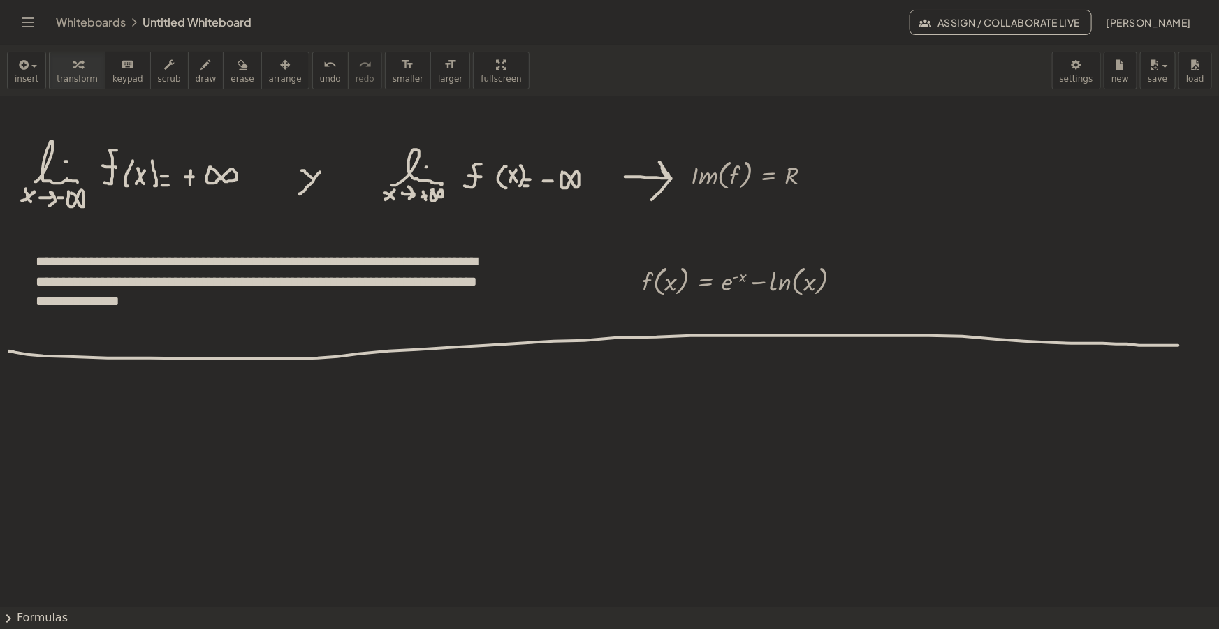
scroll to position [126, 0]
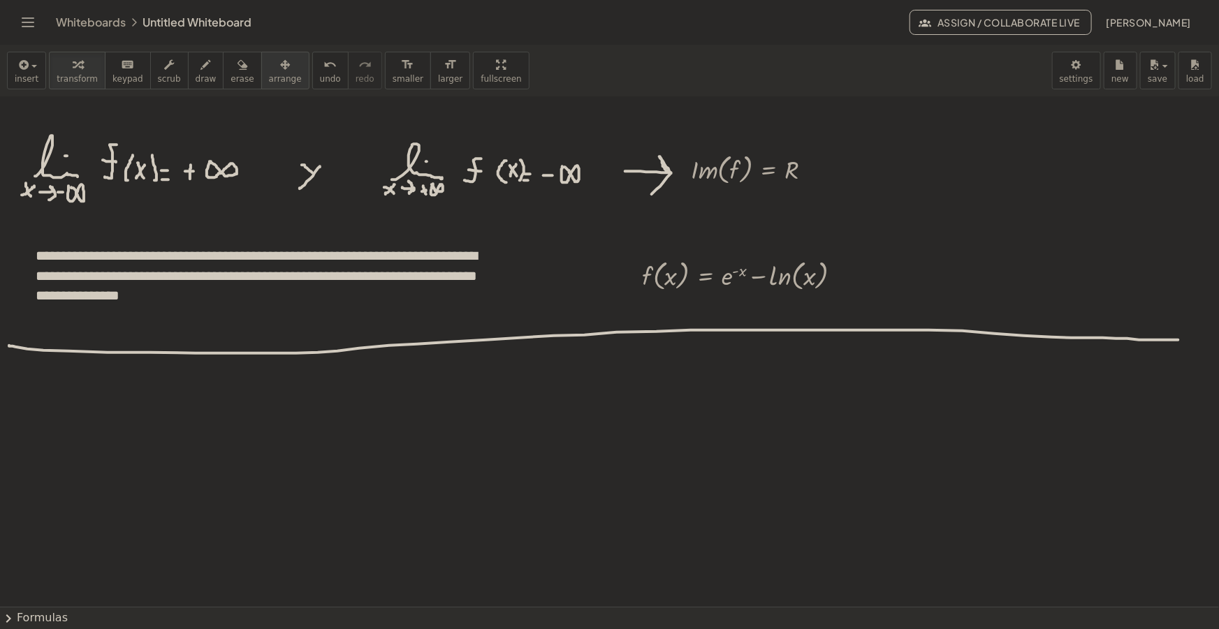
click at [269, 74] on span "arrange" at bounding box center [285, 79] width 33 height 10
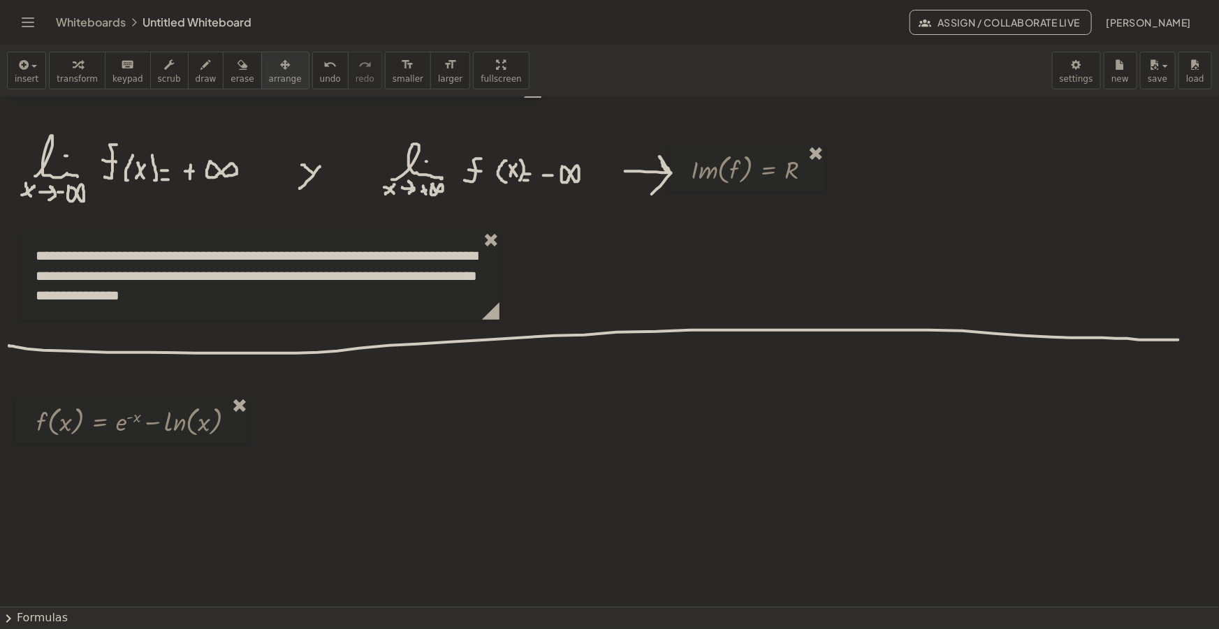
drag, startPoint x: 741, startPoint y: 258, endPoint x: 136, endPoint y: 404, distance: 622.3
click at [136, 404] on div at bounding box center [131, 420] width 233 height 46
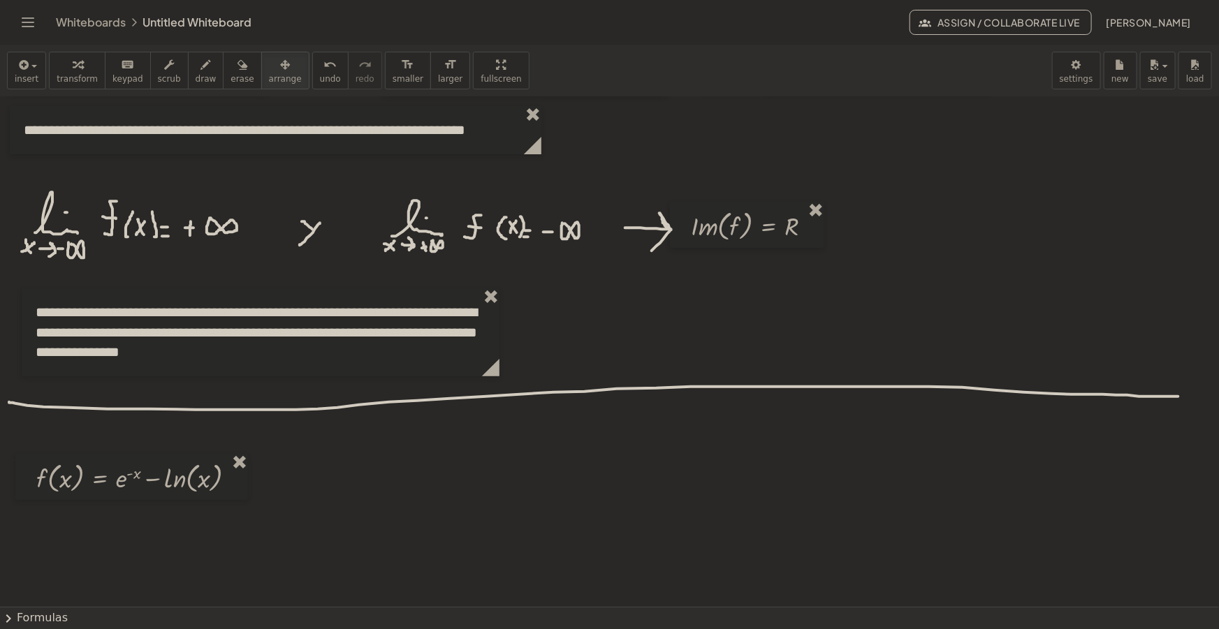
scroll to position [0, 0]
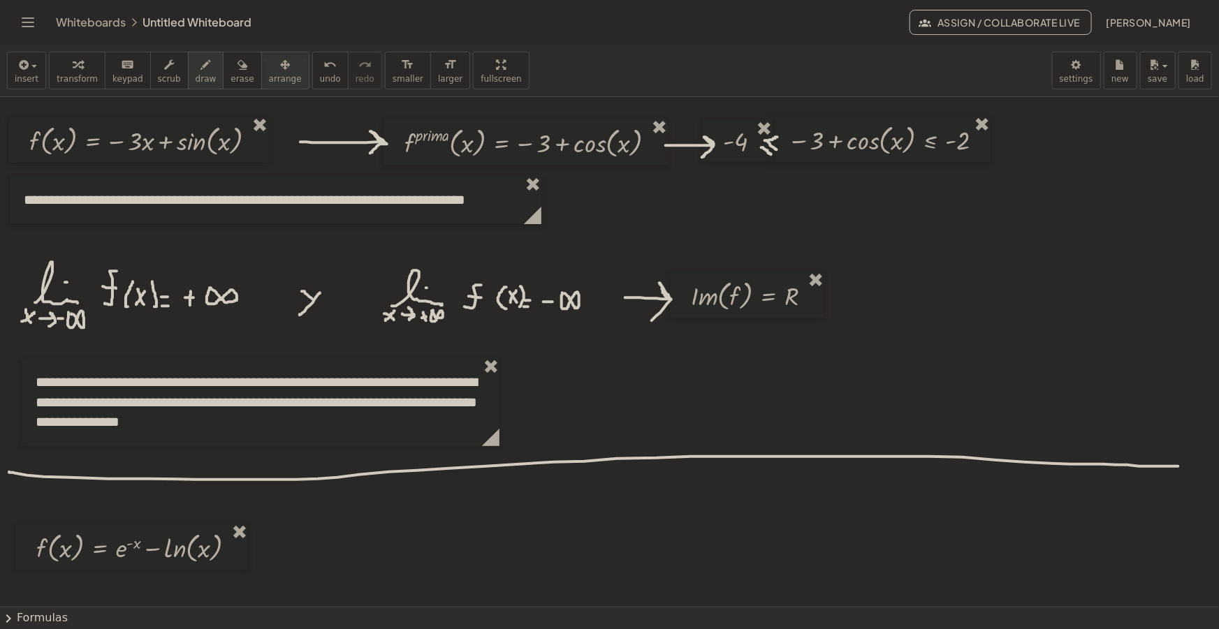
click at [201, 64] on icon "button" at bounding box center [206, 65] width 10 height 17
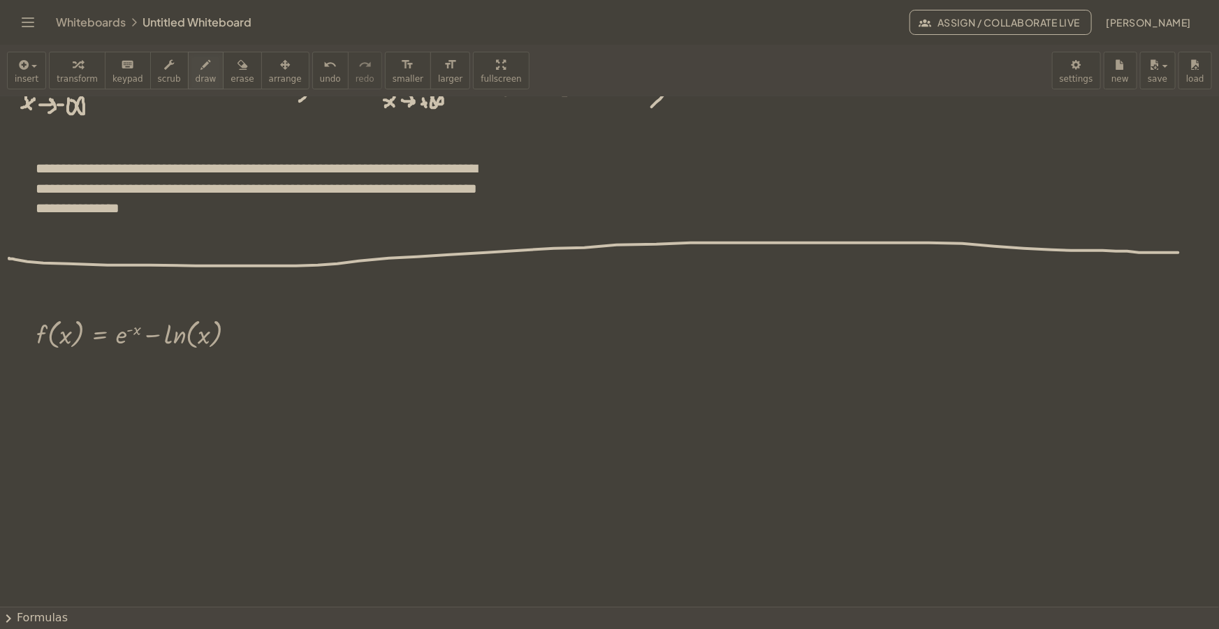
scroll to position [254, 0]
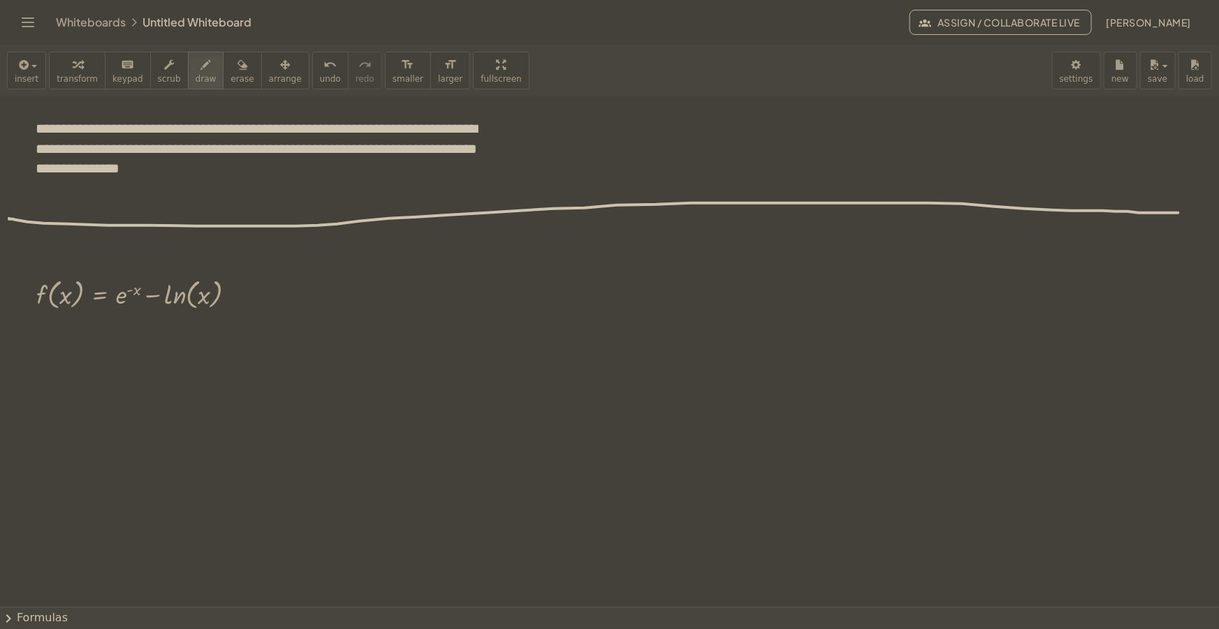
click at [201, 70] on icon "button" at bounding box center [206, 65] width 10 height 17
click at [201, 71] on icon "button" at bounding box center [206, 65] width 10 height 17
drag, startPoint x: 262, startPoint y: 293, endPoint x: 305, endPoint y: 306, distance: 45.1
click at [305, 306] on div at bounding box center [609, 398] width 1219 height 1109
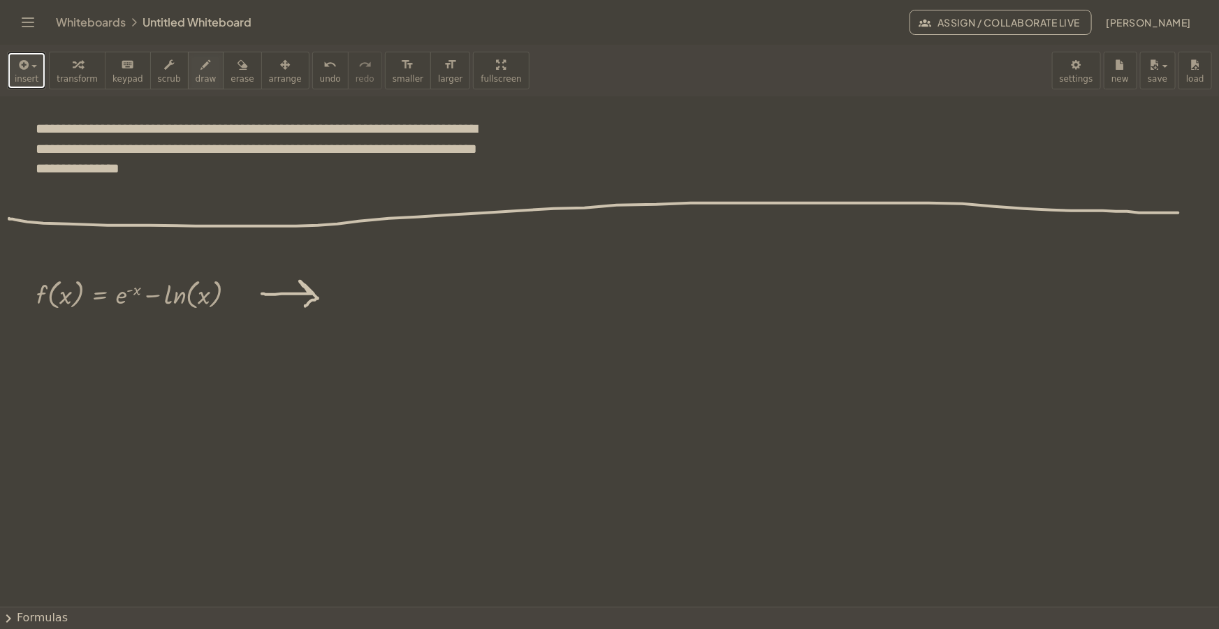
click at [21, 81] on span "insert" at bounding box center [27, 79] width 24 height 10
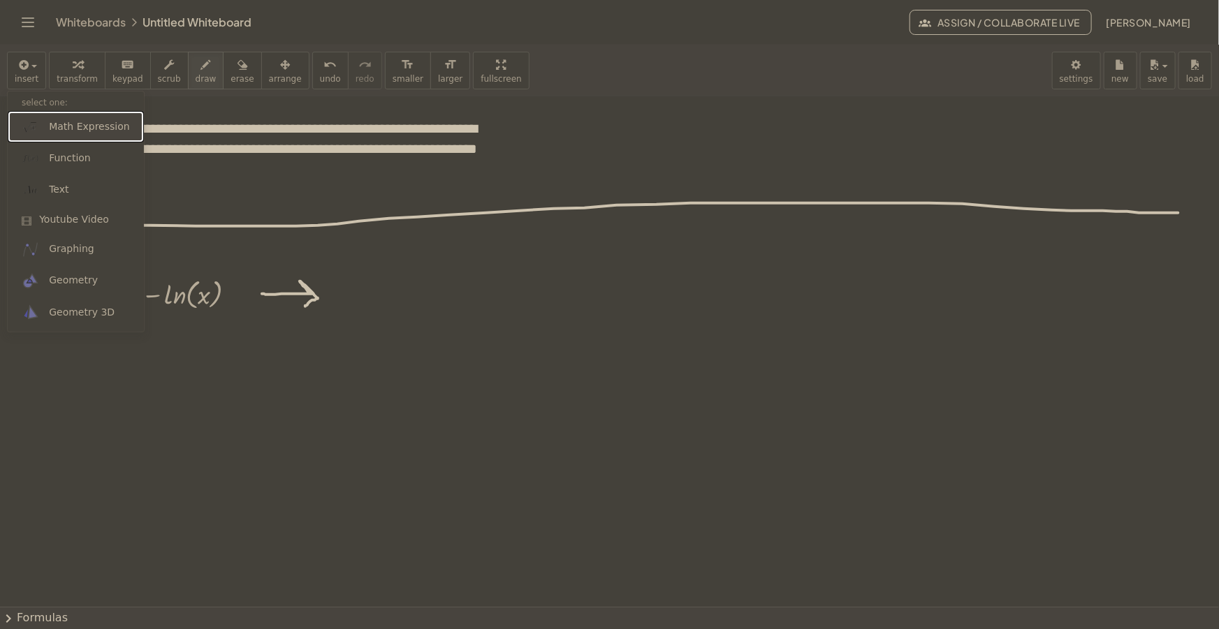
click at [80, 123] on span "Math Expression" at bounding box center [89, 127] width 80 height 14
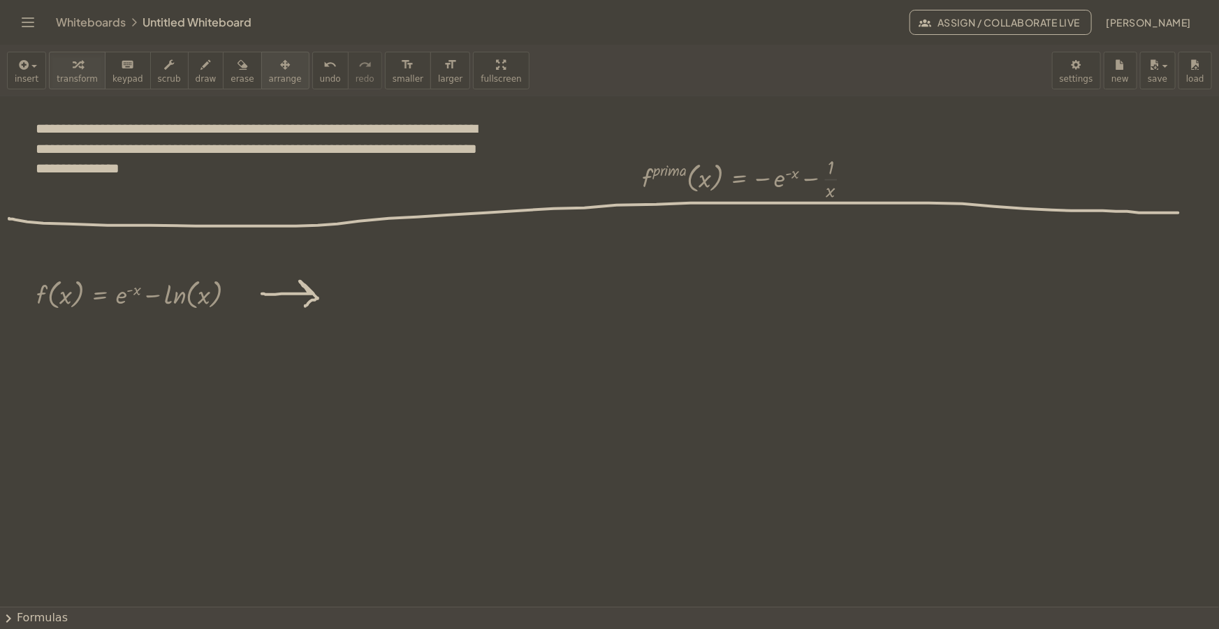
click at [280, 57] on icon "button" at bounding box center [285, 65] width 10 height 17
drag, startPoint x: 772, startPoint y: 183, endPoint x: 461, endPoint y: 299, distance: 331.8
click at [461, 299] on div at bounding box center [433, 294] width 244 height 58
click at [196, 76] on span "draw" at bounding box center [206, 79] width 21 height 10
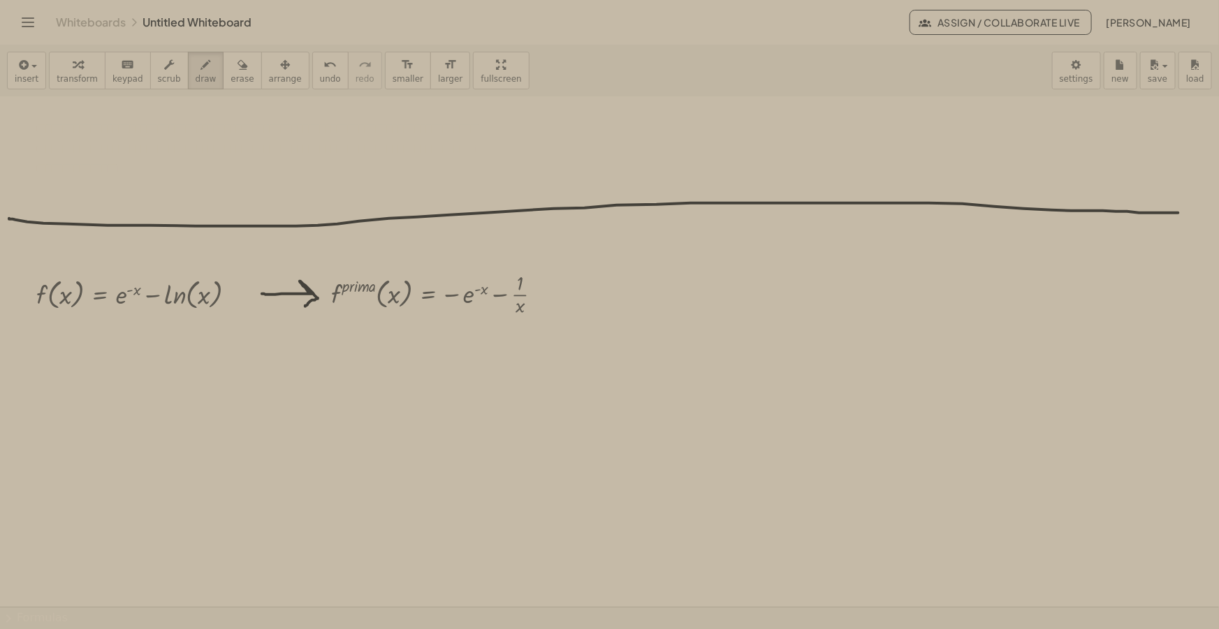
click at [662, 54] on div "insert select one: Math Expression Function Text Youtube Video Graphing Geometr…" at bounding box center [609, 71] width 1219 height 52
click at [817, 52] on div "insert select one: Math Expression Function Text Youtube Video Graphing Geometr…" at bounding box center [609, 71] width 1219 height 52
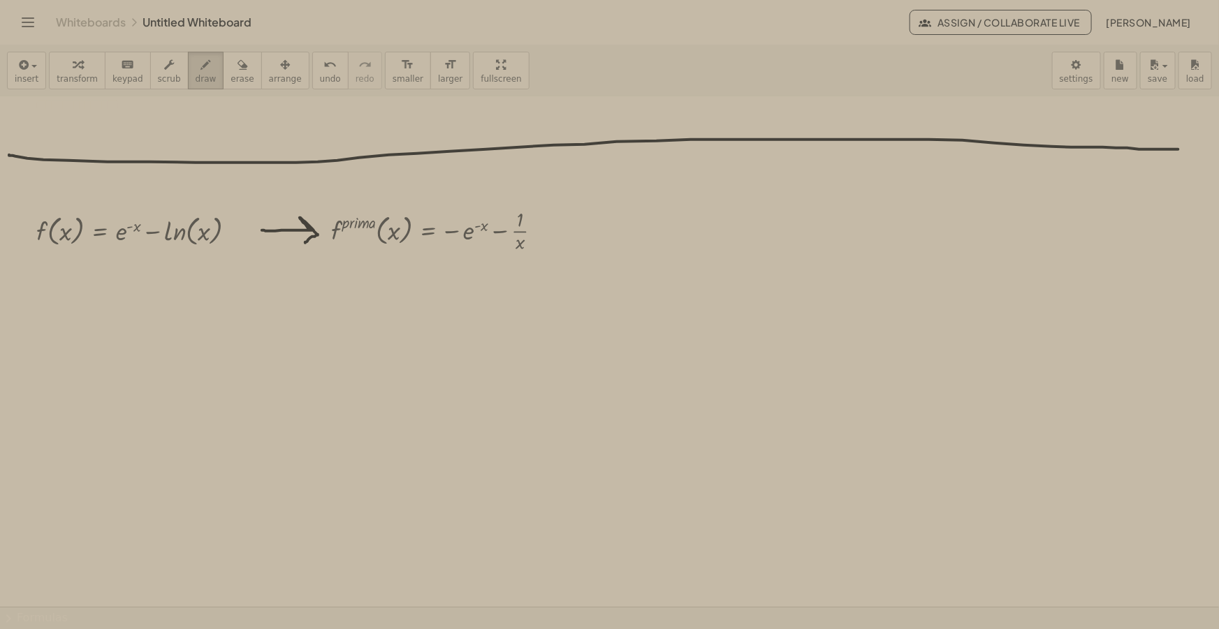
click at [201, 73] on icon "button" at bounding box center [206, 65] width 10 height 17
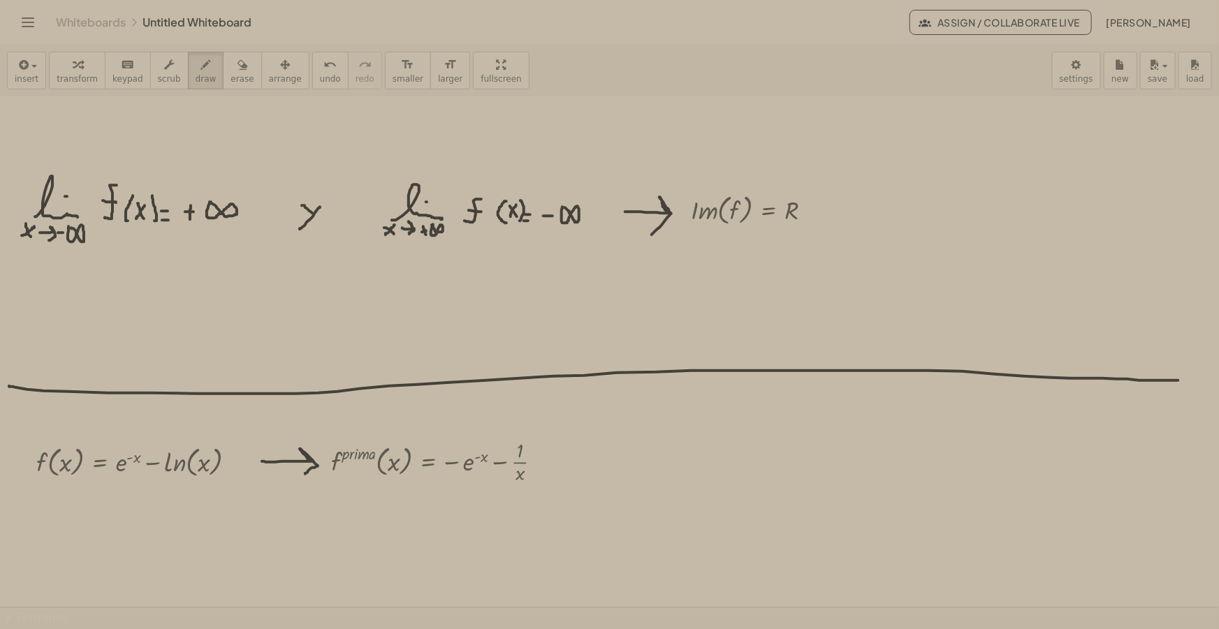
scroll to position [254, 0]
